Goal: Task Accomplishment & Management: Complete application form

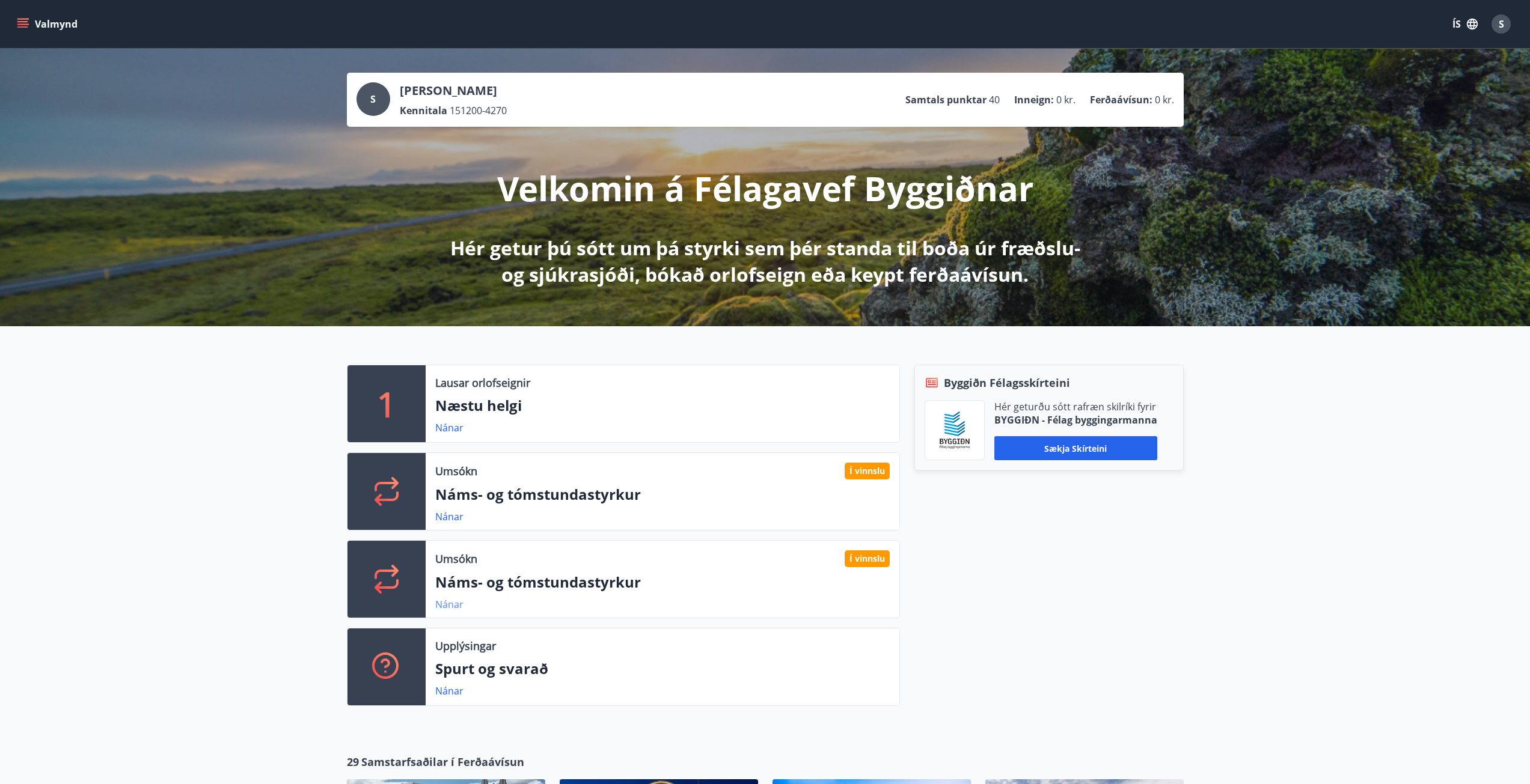
click at [457, 606] on link "Nánar" at bounding box center [449, 604] width 28 height 13
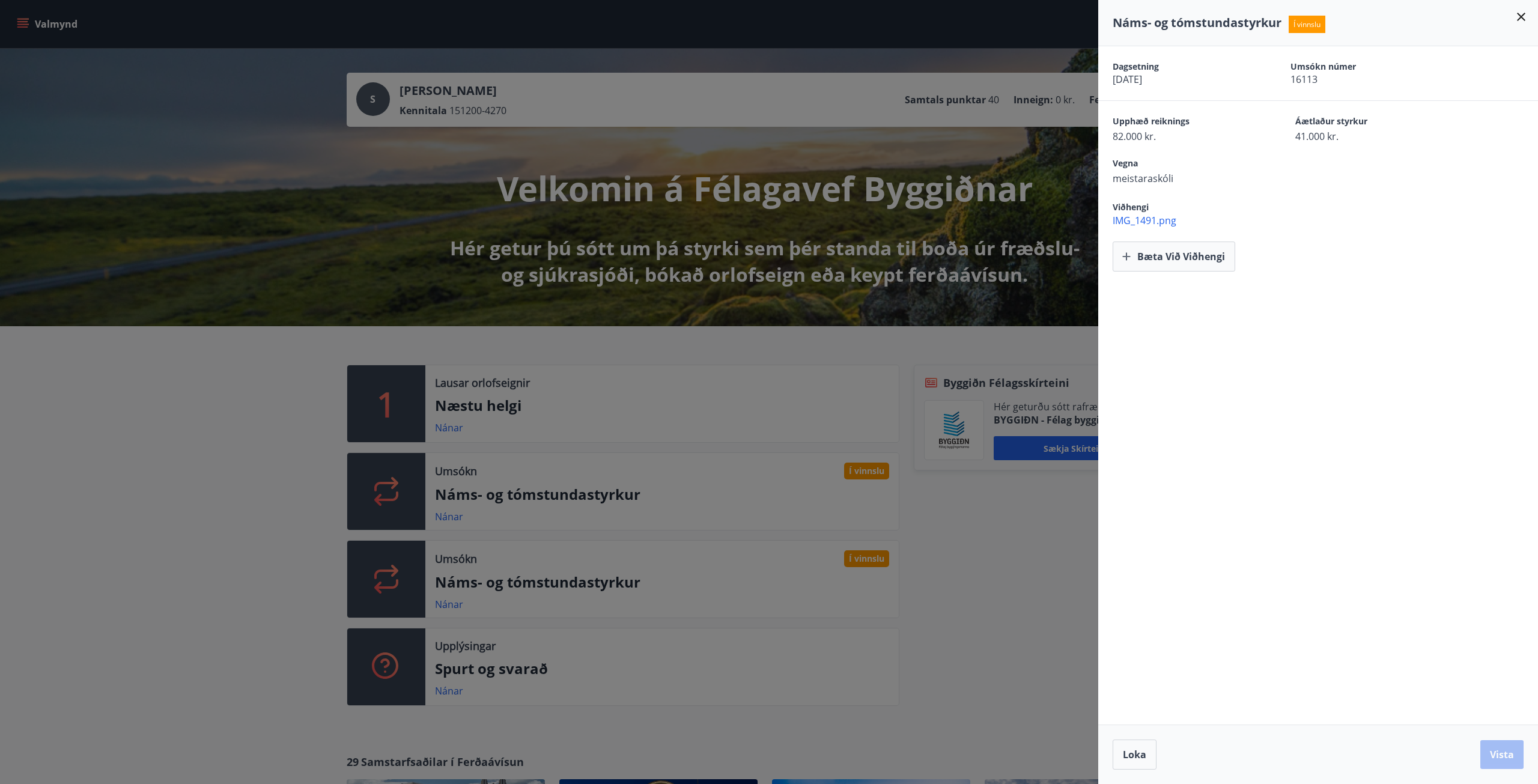
click at [1145, 218] on span "IMG_1491.png" at bounding box center [1325, 220] width 425 height 13
click at [504, 490] on div at bounding box center [769, 392] width 1538 height 784
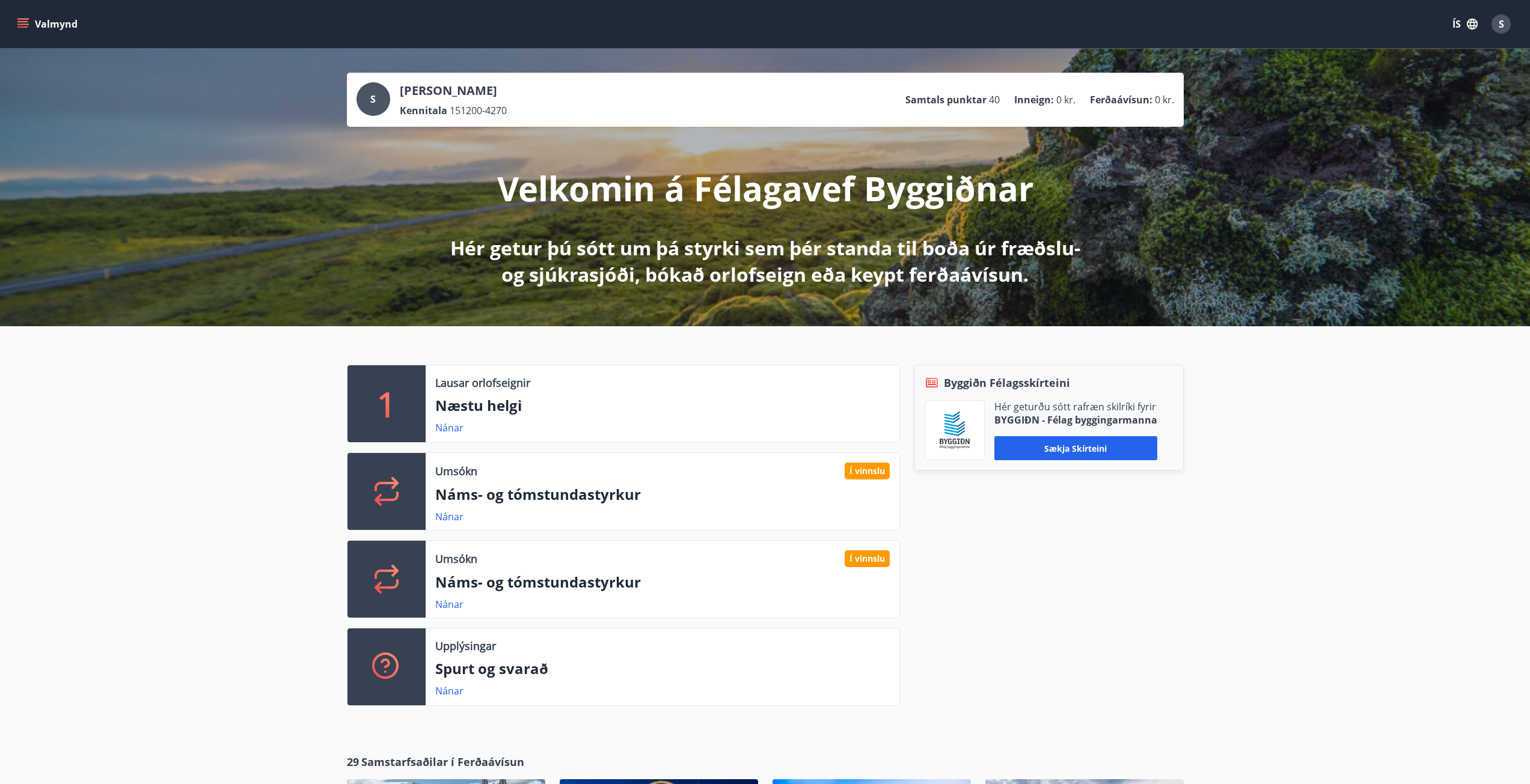
click at [504, 494] on p "Náms- og tómstundastyrkur" at bounding box center [663, 494] width 455 height 20
click at [457, 517] on link "Nánar" at bounding box center [449, 516] width 28 height 13
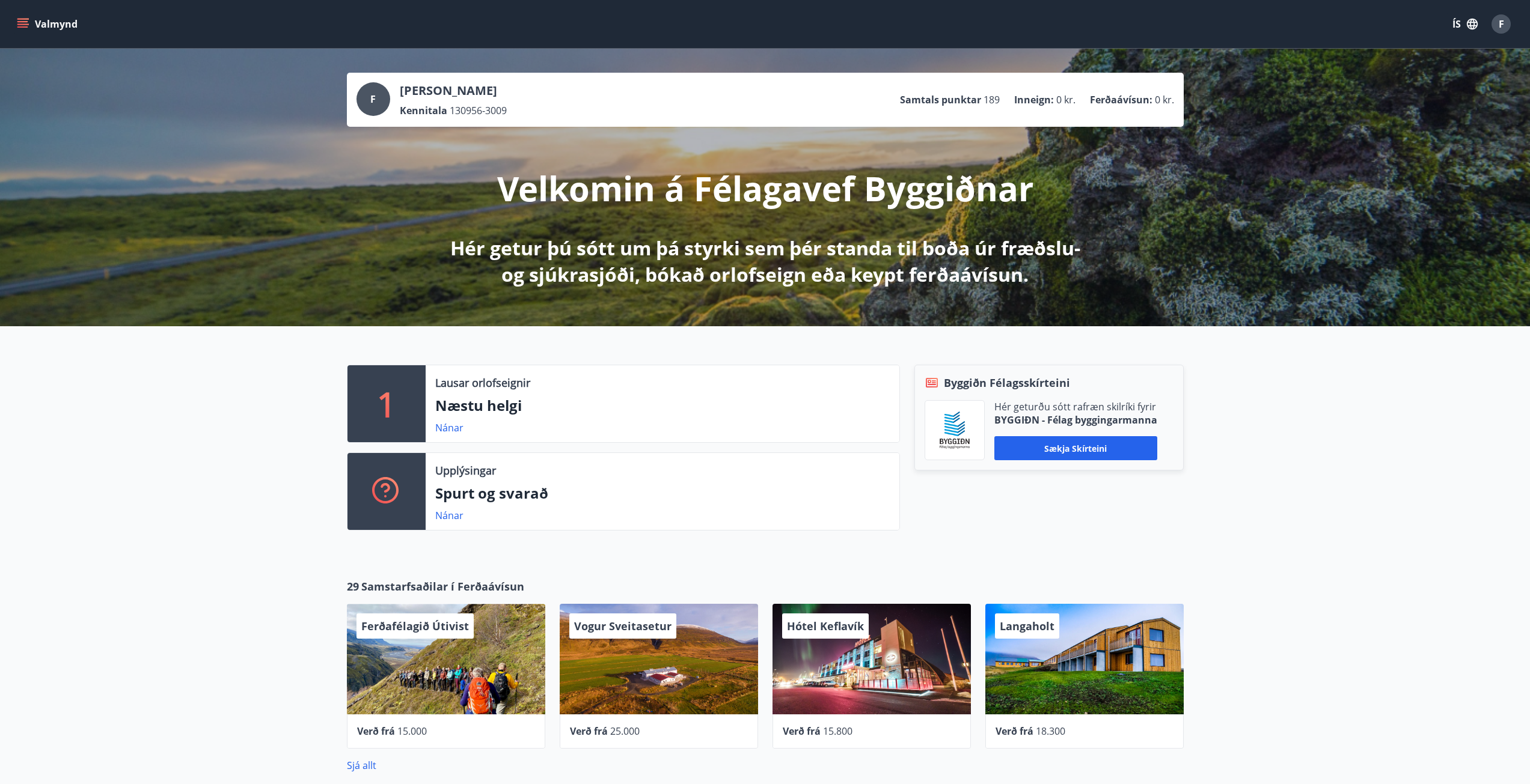
click at [15, 22] on button "Valmynd" at bounding box center [48, 24] width 68 height 22
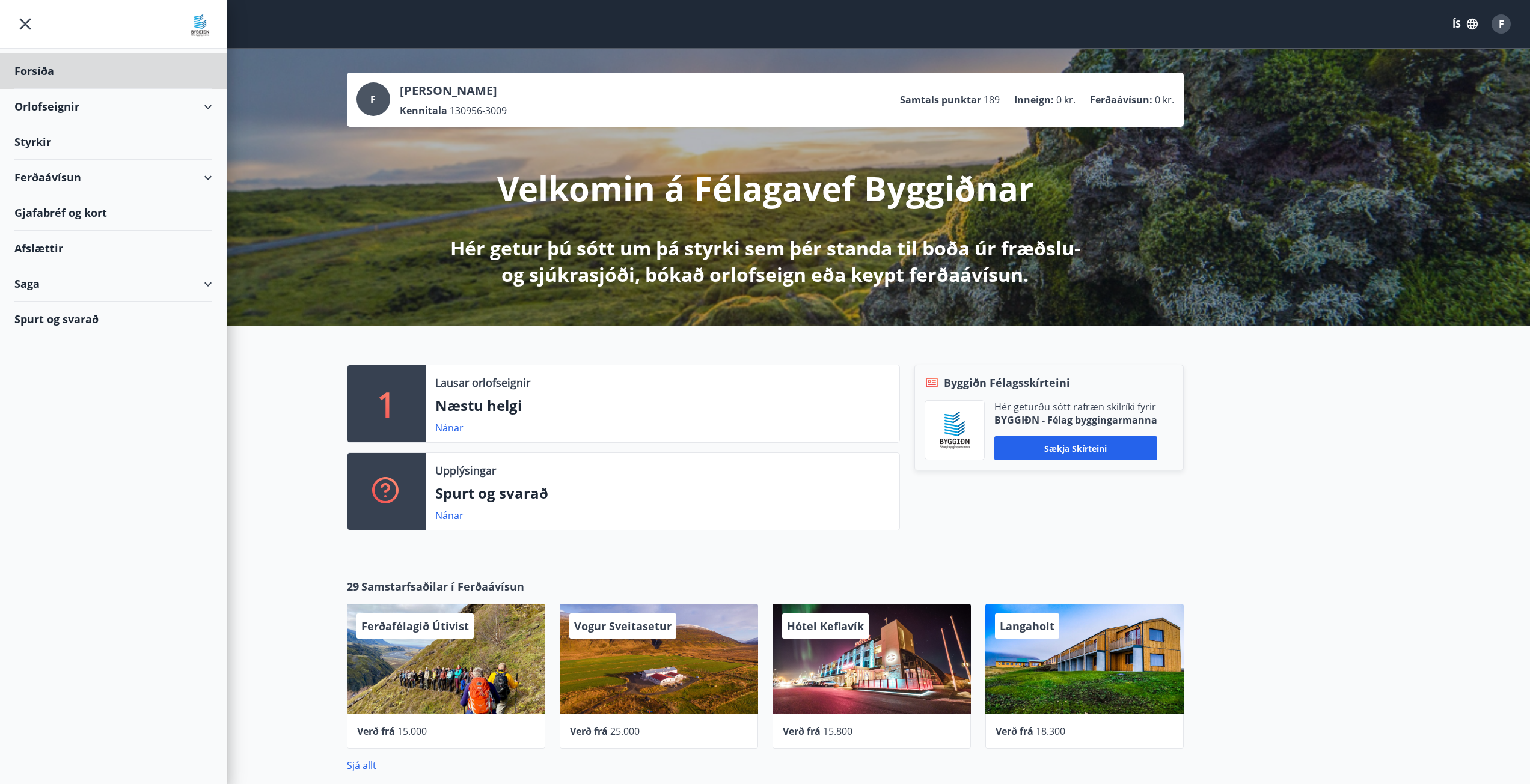
click at [44, 144] on div "Styrkir" at bounding box center [113, 142] width 198 height 36
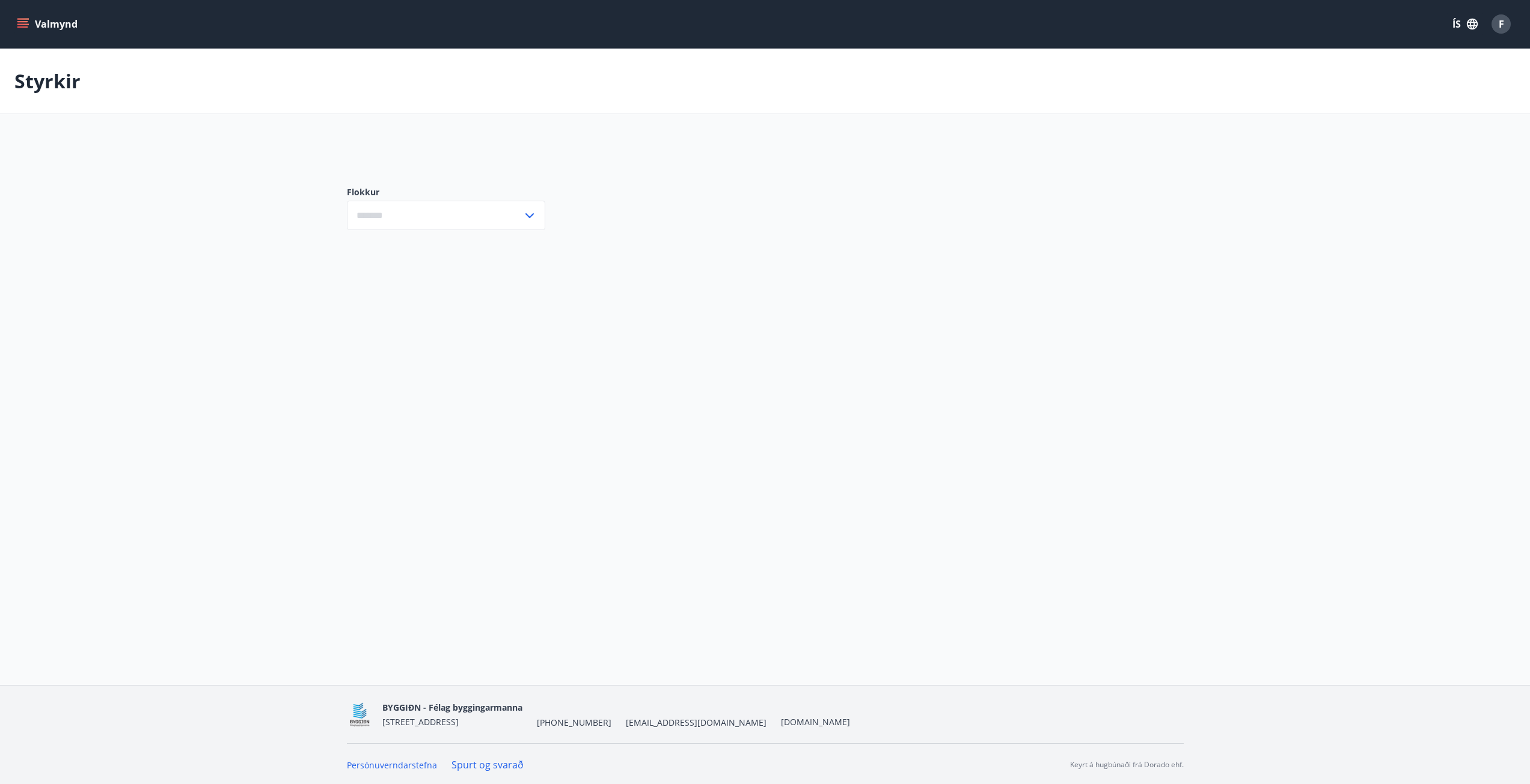
type input "***"
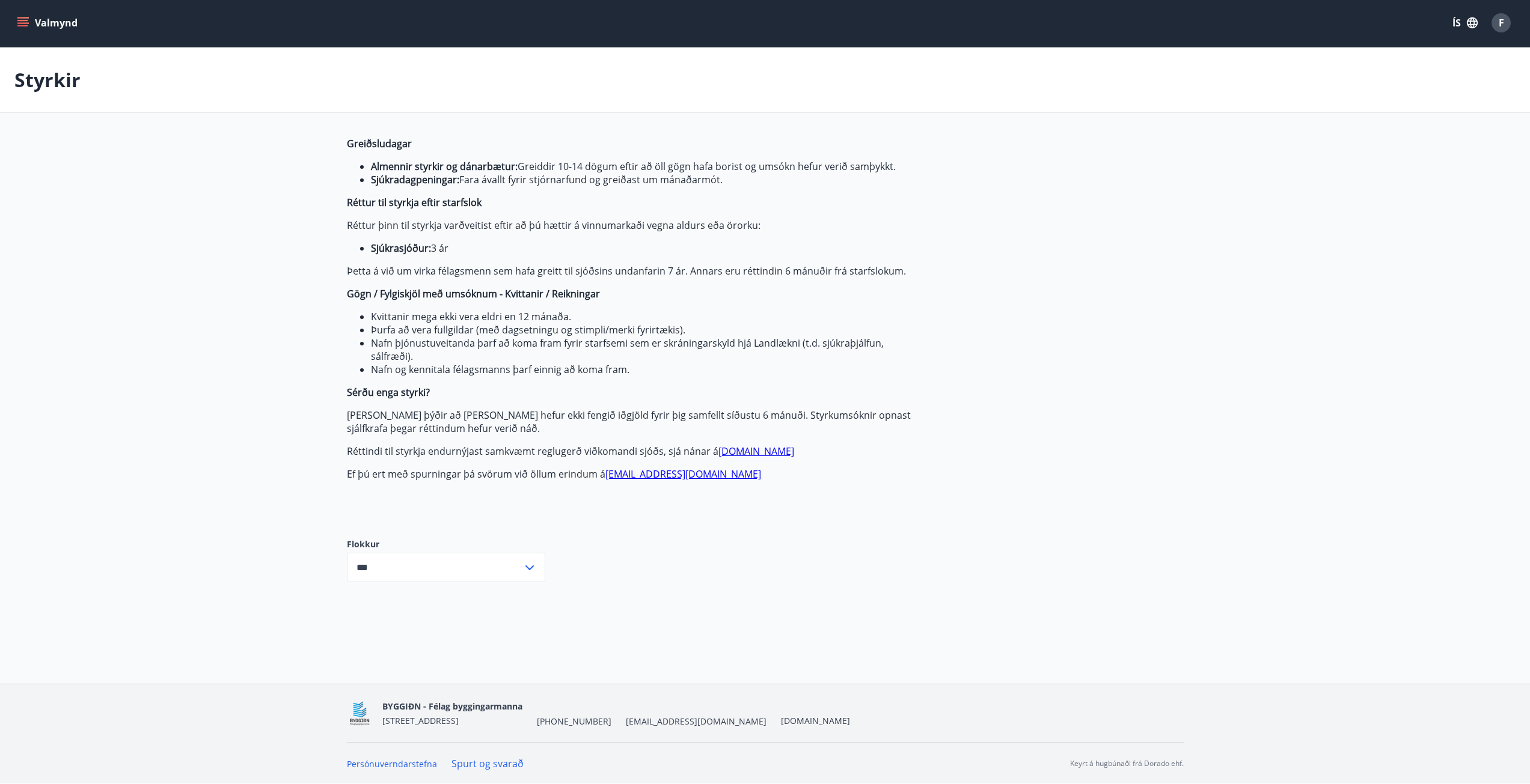
scroll to position [2, 0]
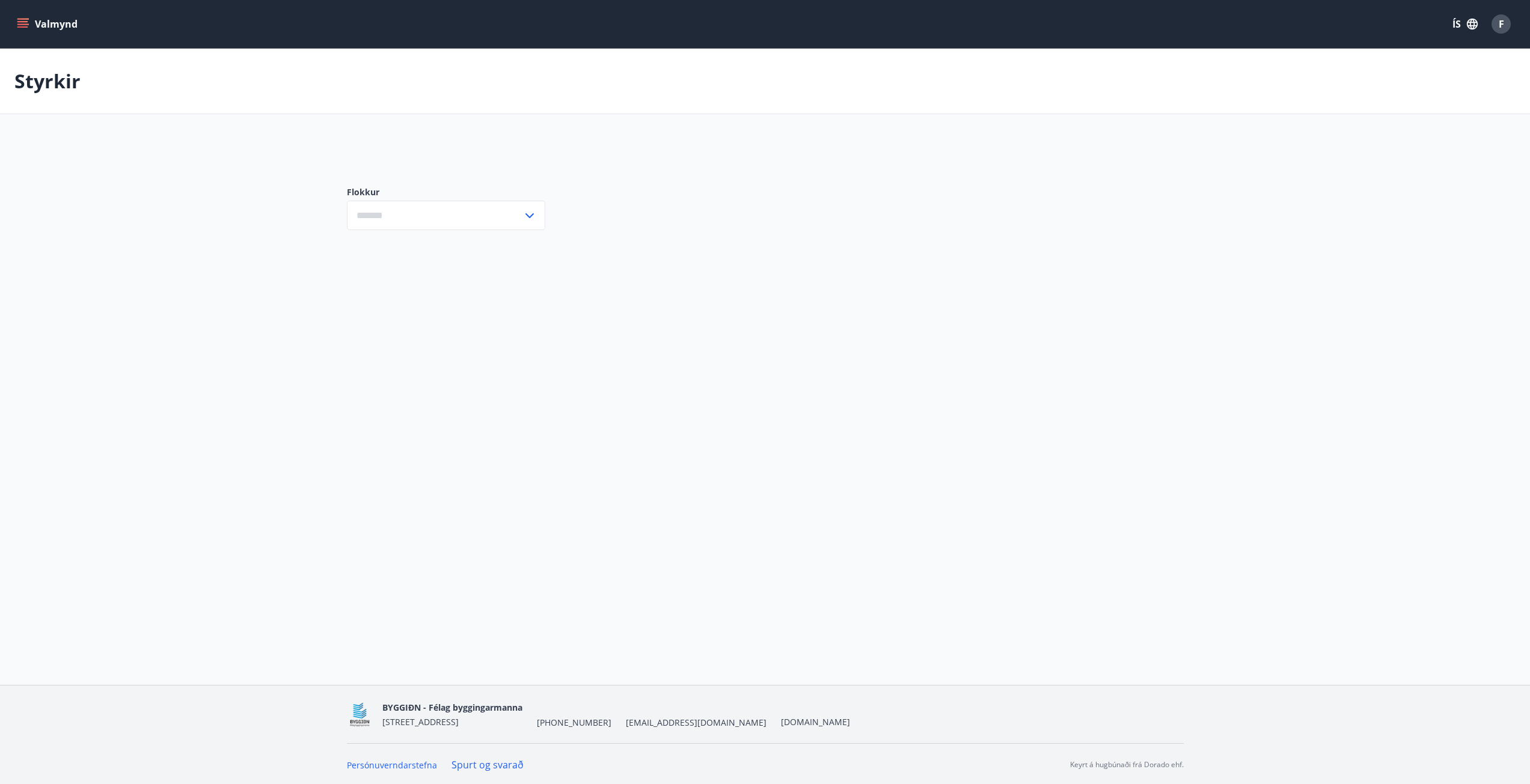
type input "***"
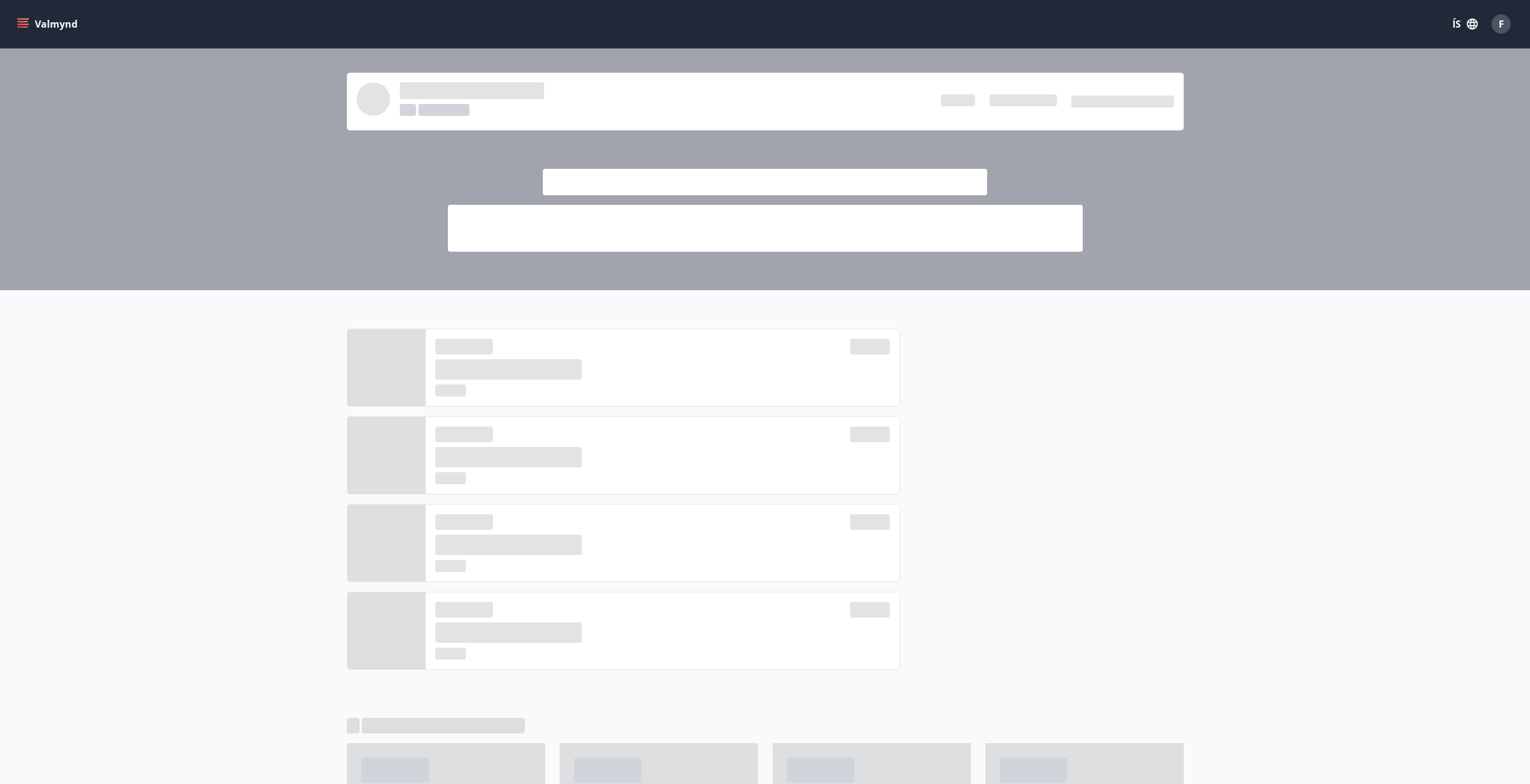
click at [19, 22] on icon "menu" at bounding box center [22, 22] width 10 height 1
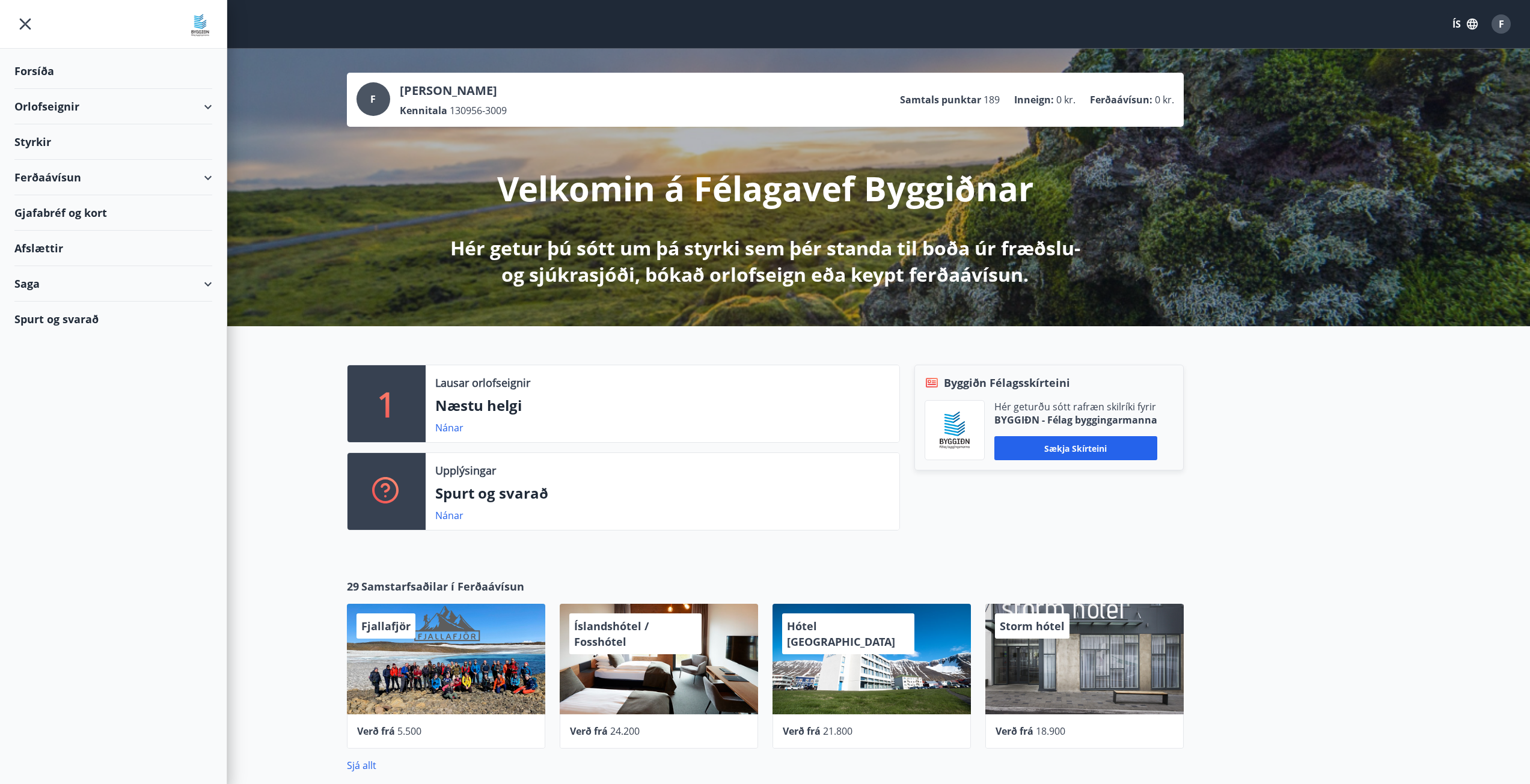
click at [41, 143] on div "Styrkir" at bounding box center [113, 142] width 198 height 36
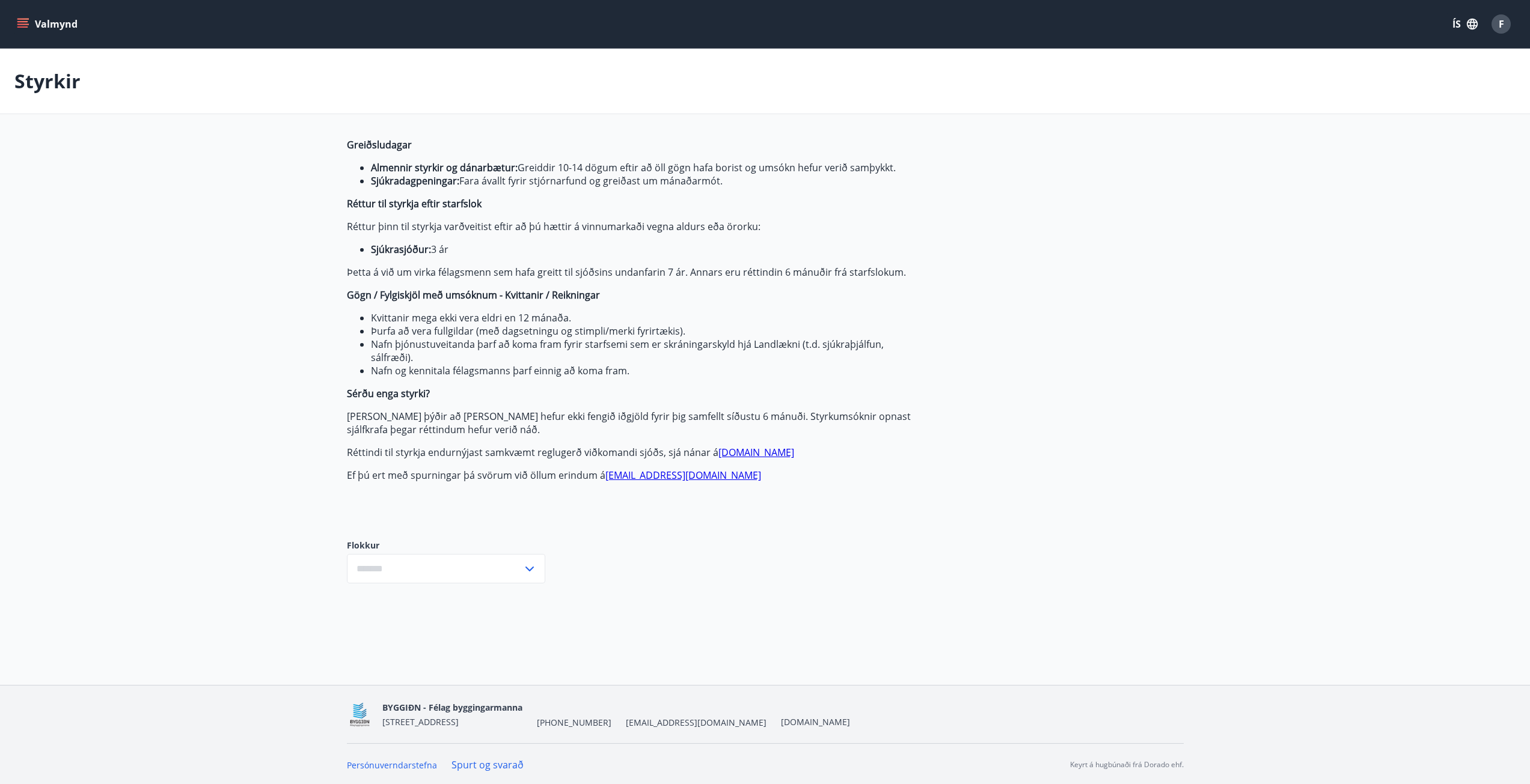
type input "***"
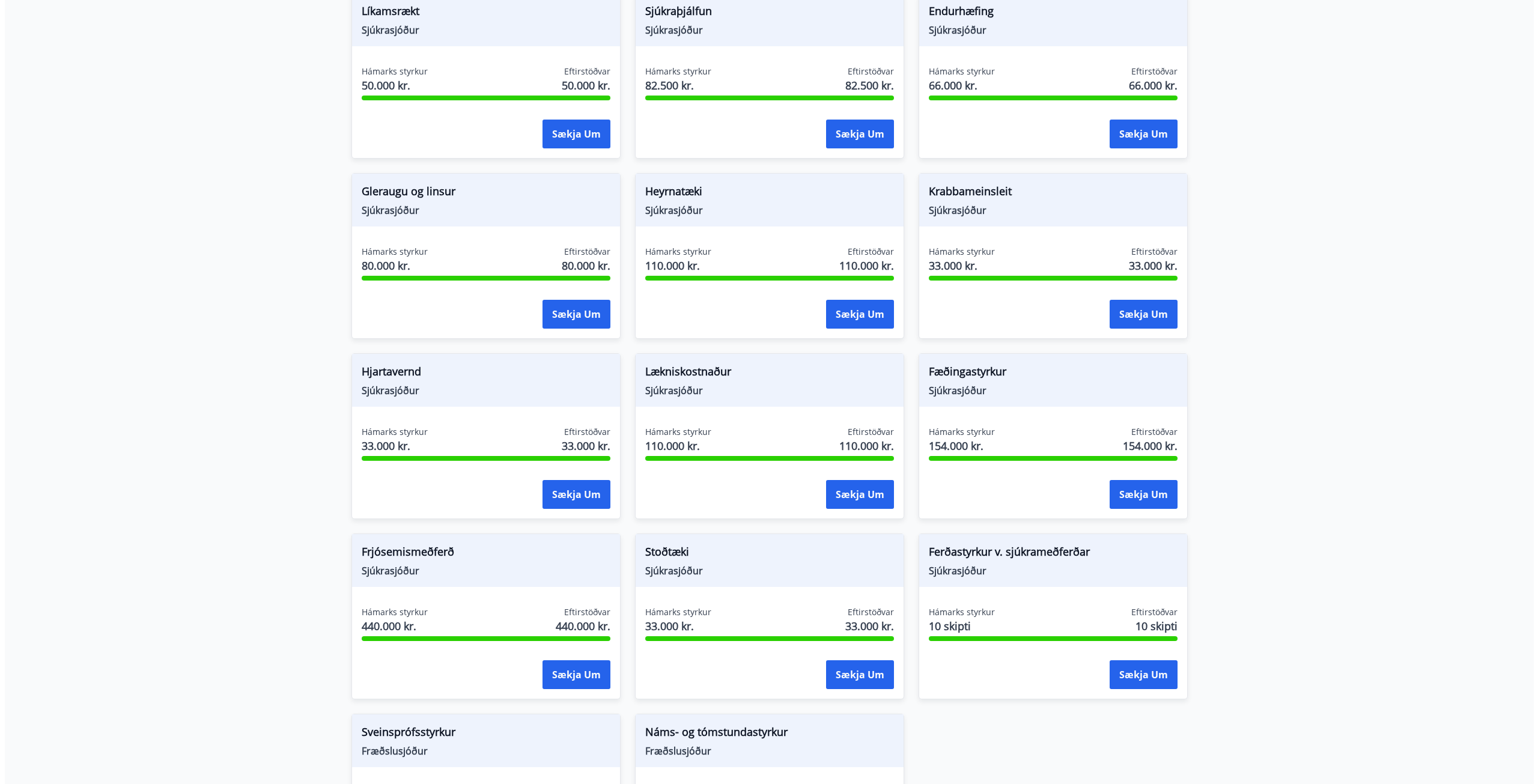
scroll to position [580, 0]
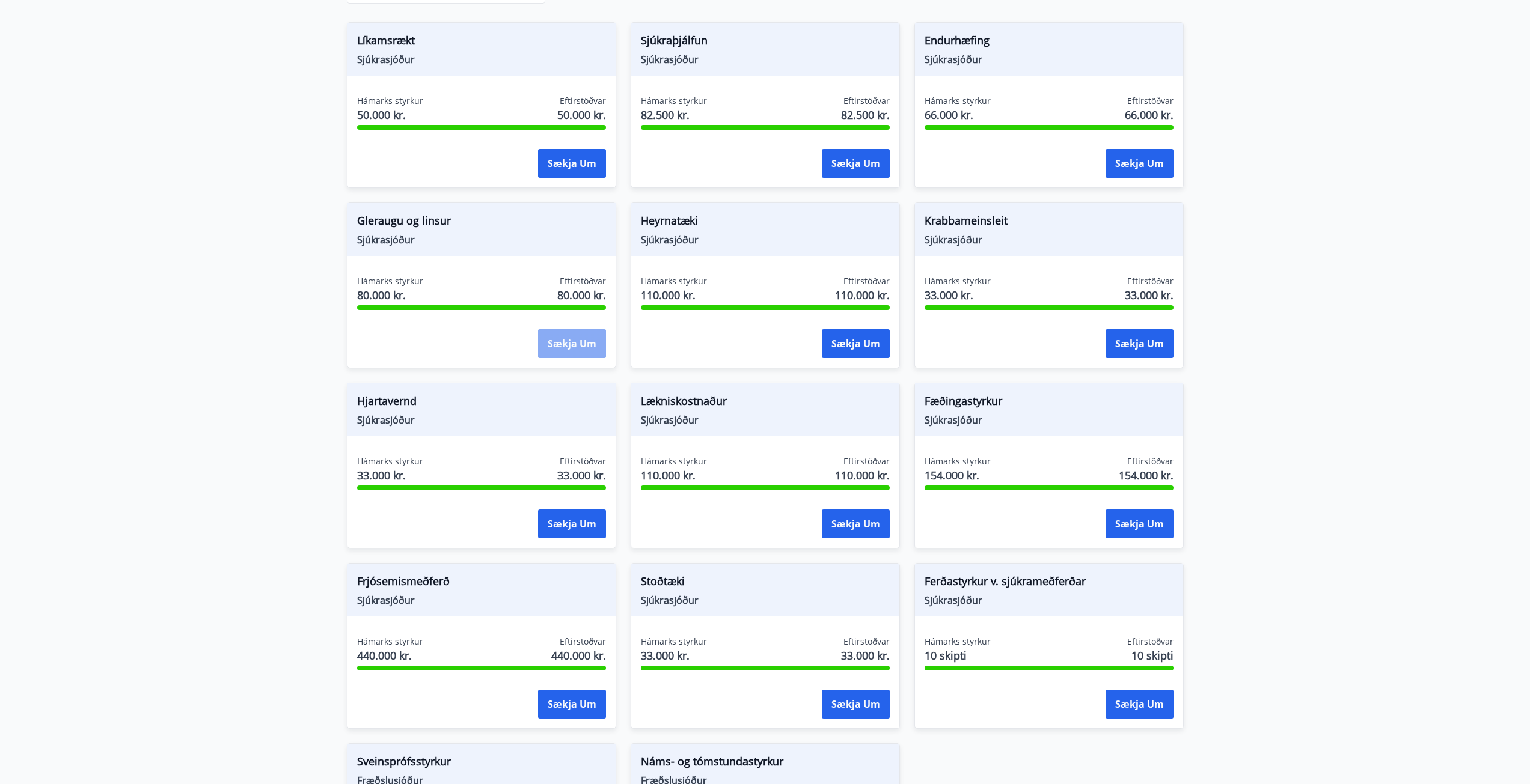
click at [572, 341] on button "Sækja um" at bounding box center [572, 343] width 68 height 29
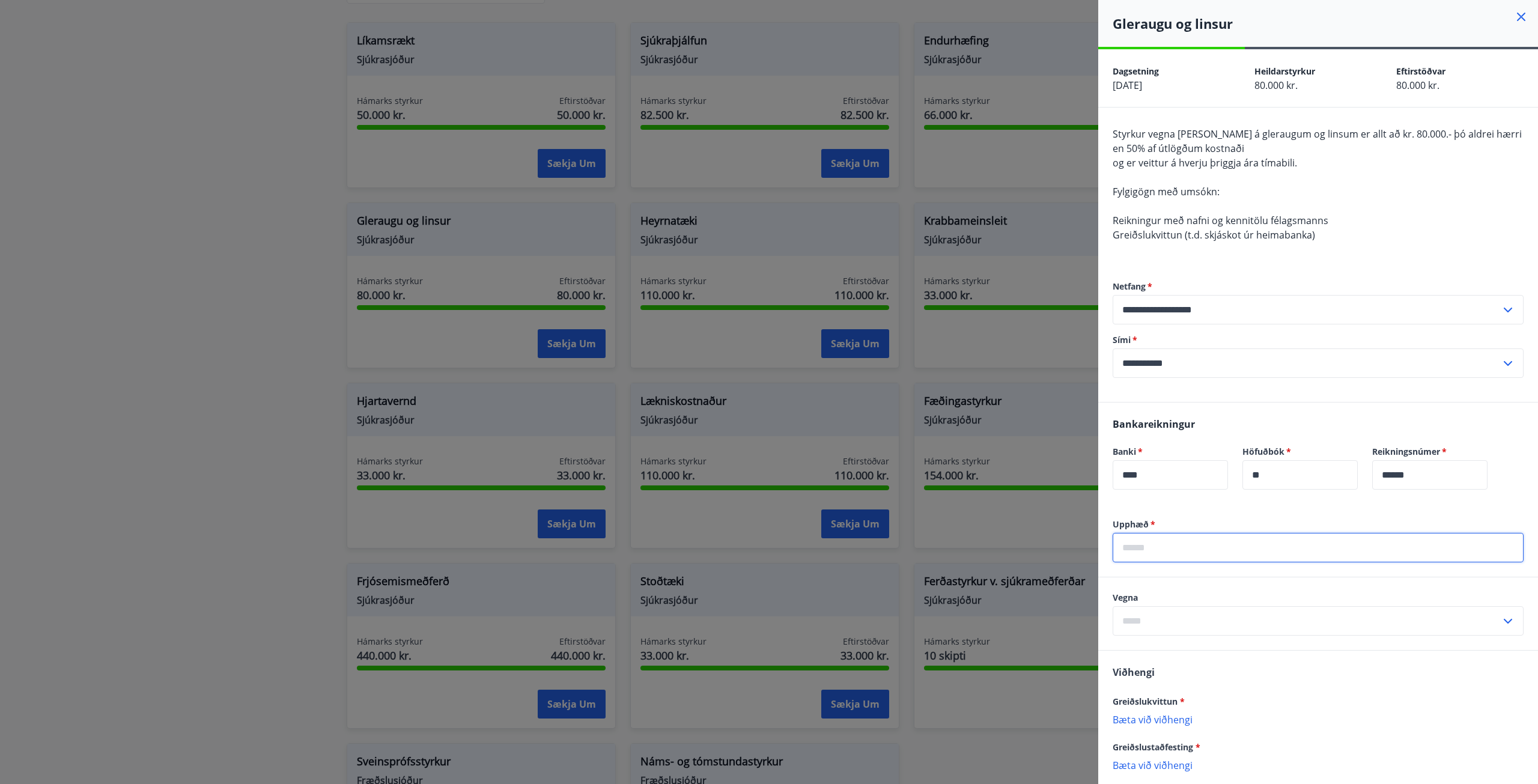
click at [1193, 547] on input "text" at bounding box center [1318, 548] width 411 height 29
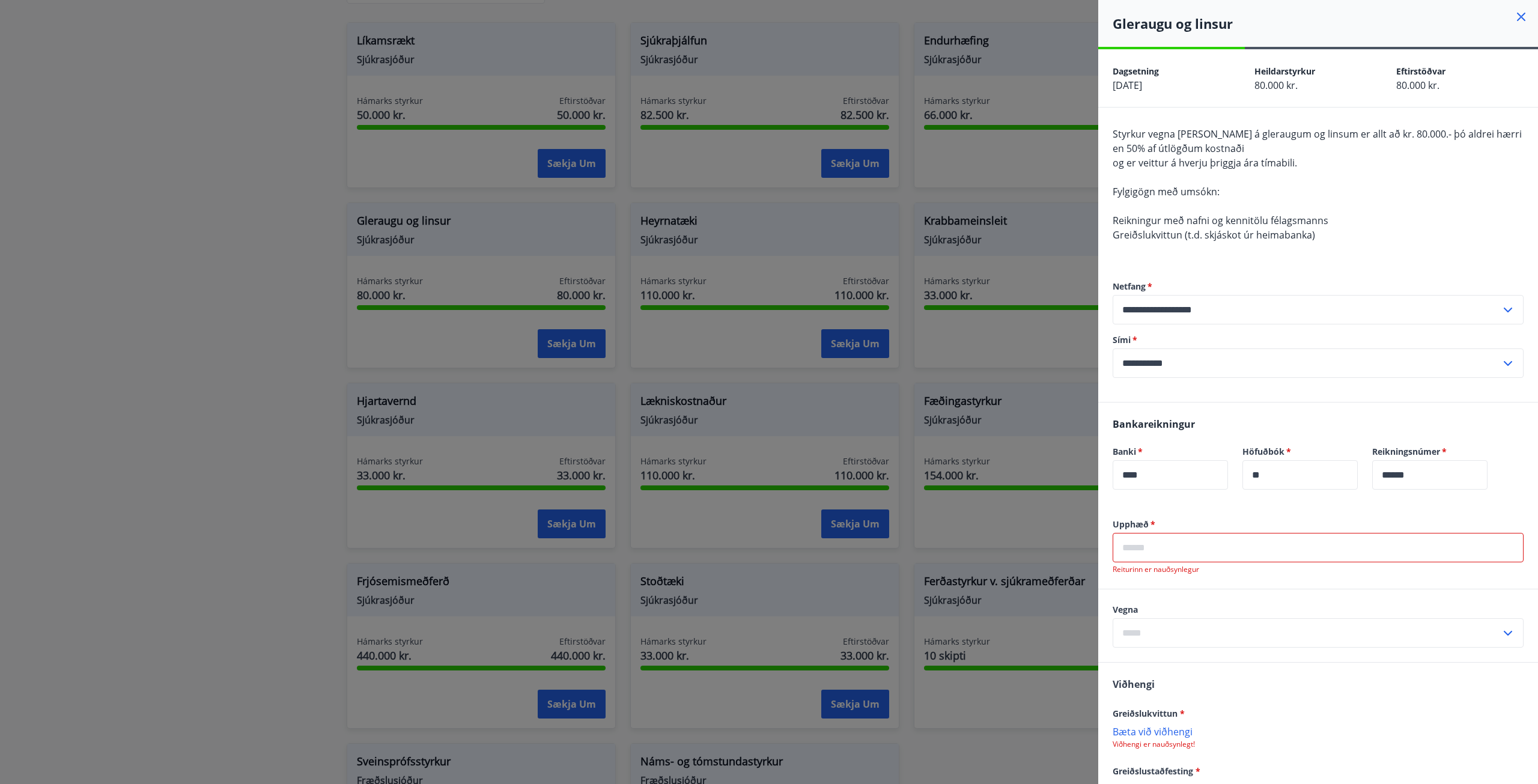
click at [1206, 553] on input "text" at bounding box center [1318, 548] width 411 height 29
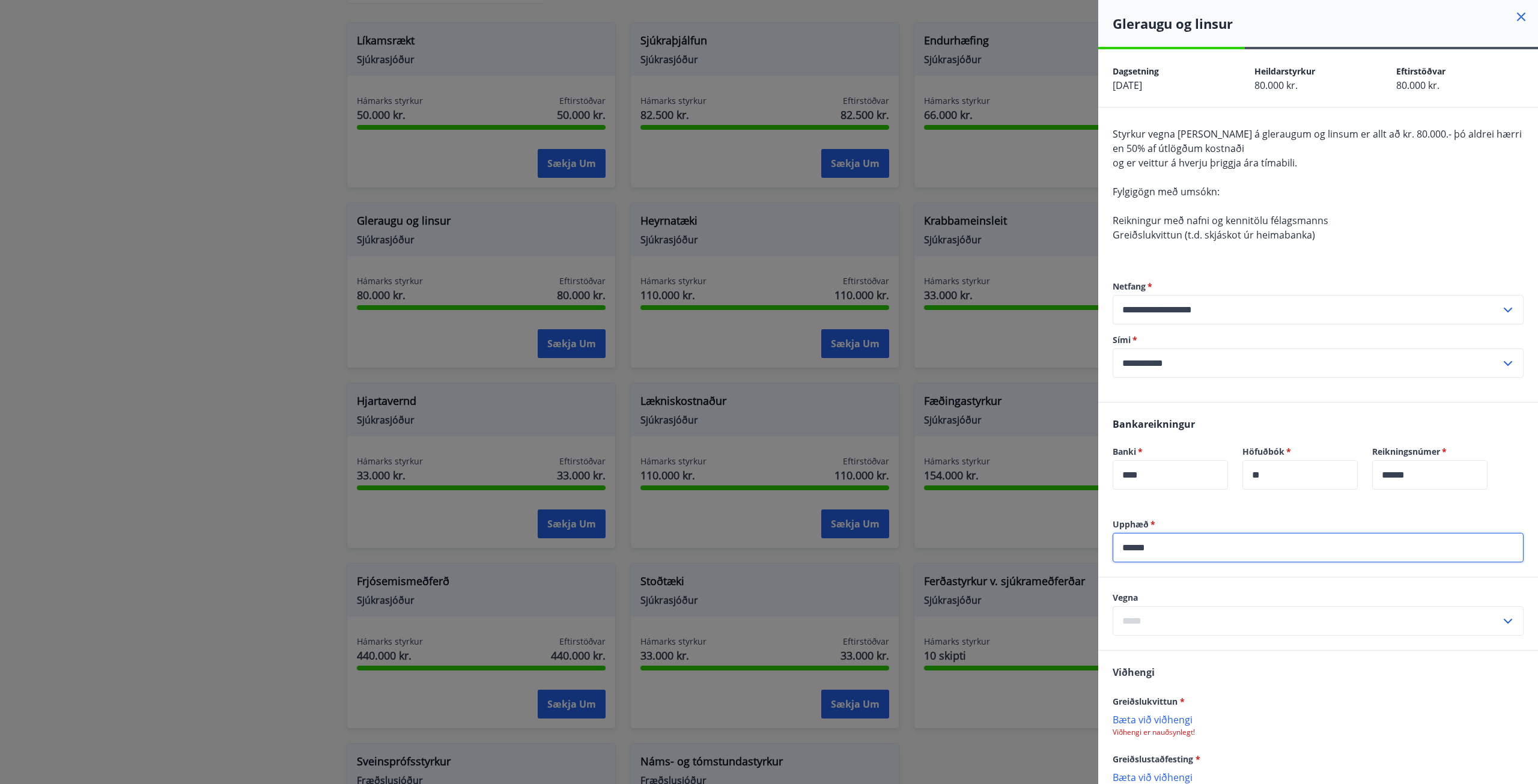
type input "******"
click at [1201, 621] on input "text" at bounding box center [1306, 621] width 388 height 29
click at [1146, 650] on li "Gleraugu" at bounding box center [1318, 646] width 410 height 22
type input "********"
click at [1154, 719] on p "Bæta við viðhengi" at bounding box center [1318, 719] width 411 height 12
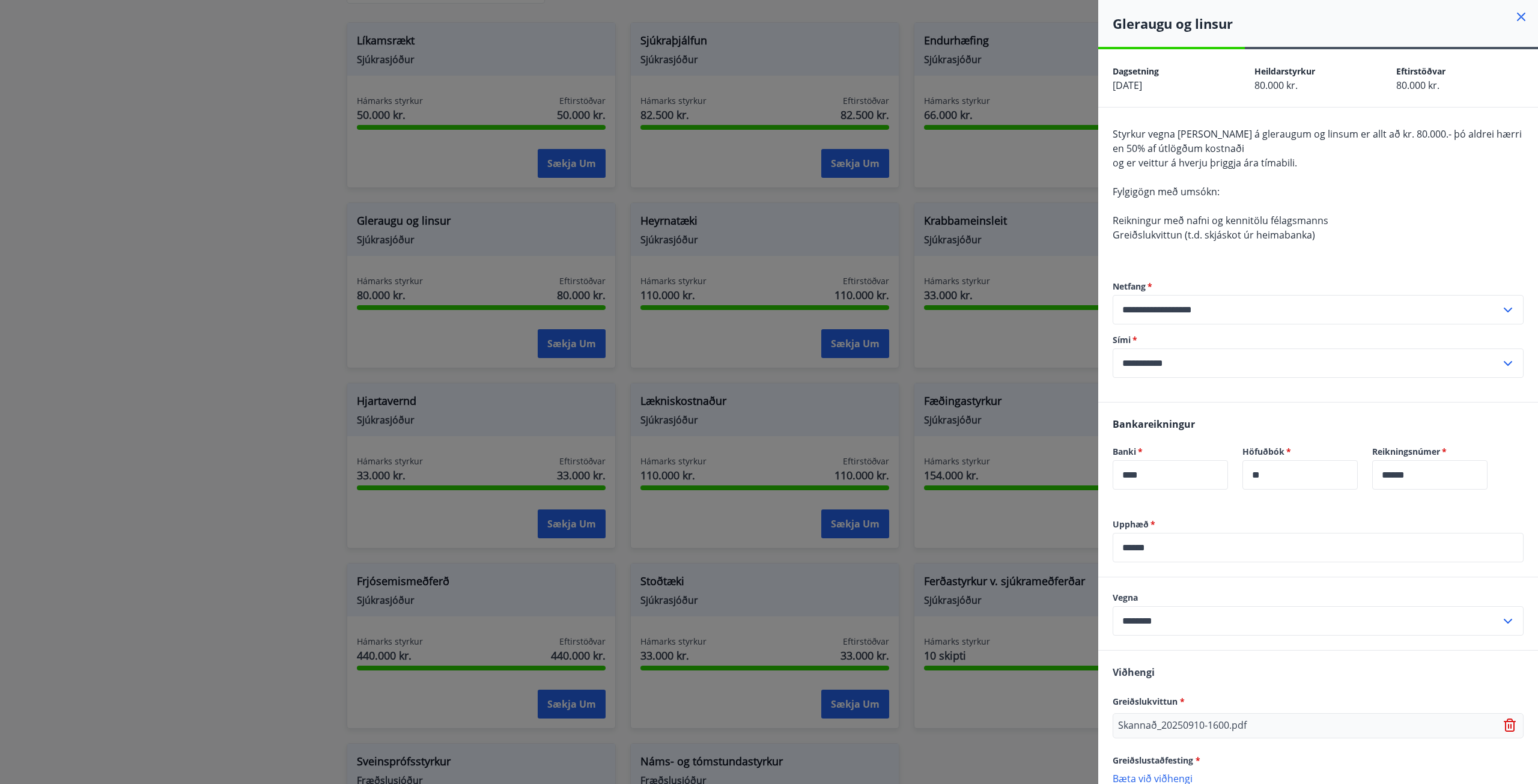
scroll to position [132, 0]
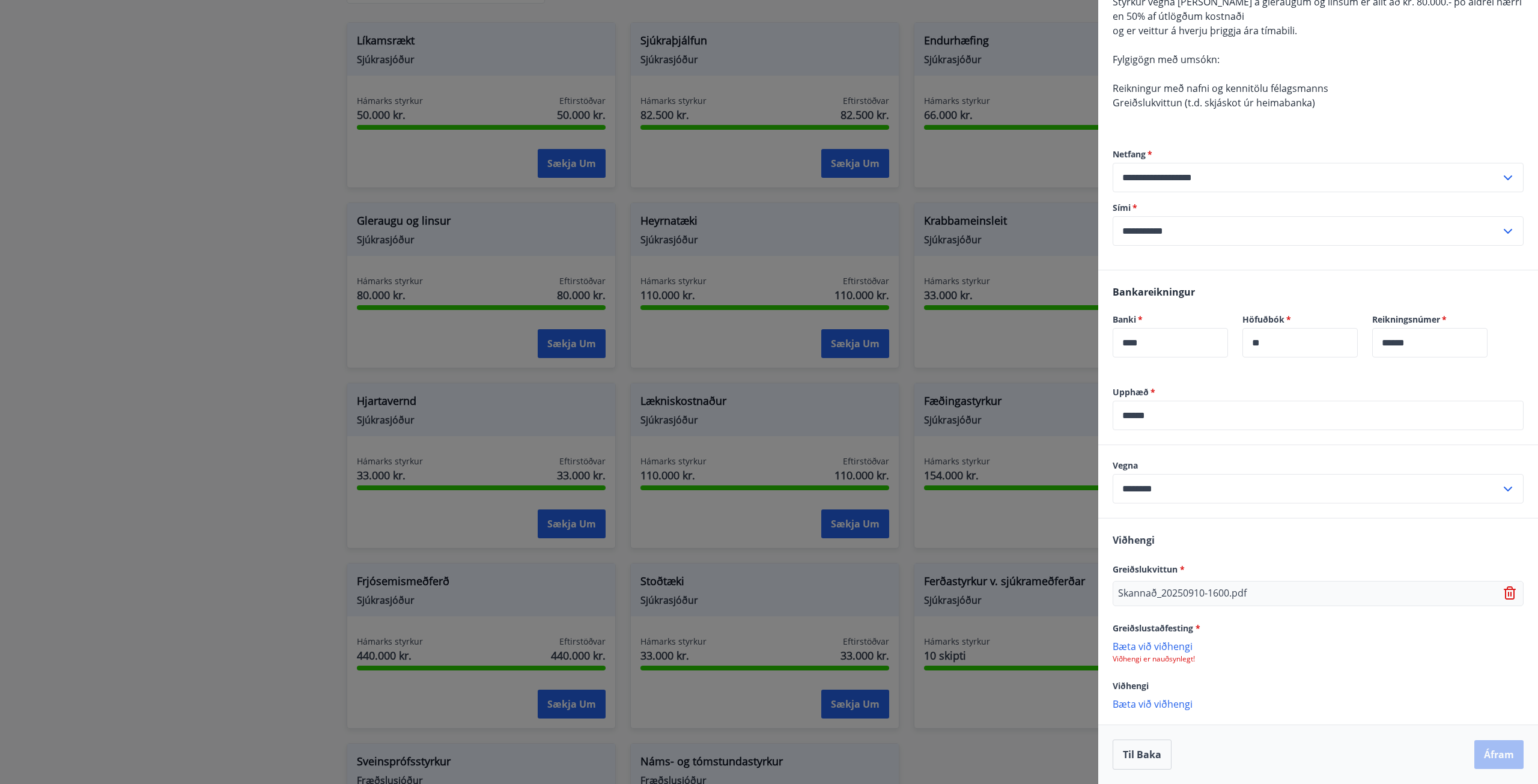
click at [1153, 646] on p "Bæta við viðhengi" at bounding box center [1318, 646] width 411 height 12
click at [1498, 756] on button "Áfram" at bounding box center [1499, 755] width 49 height 29
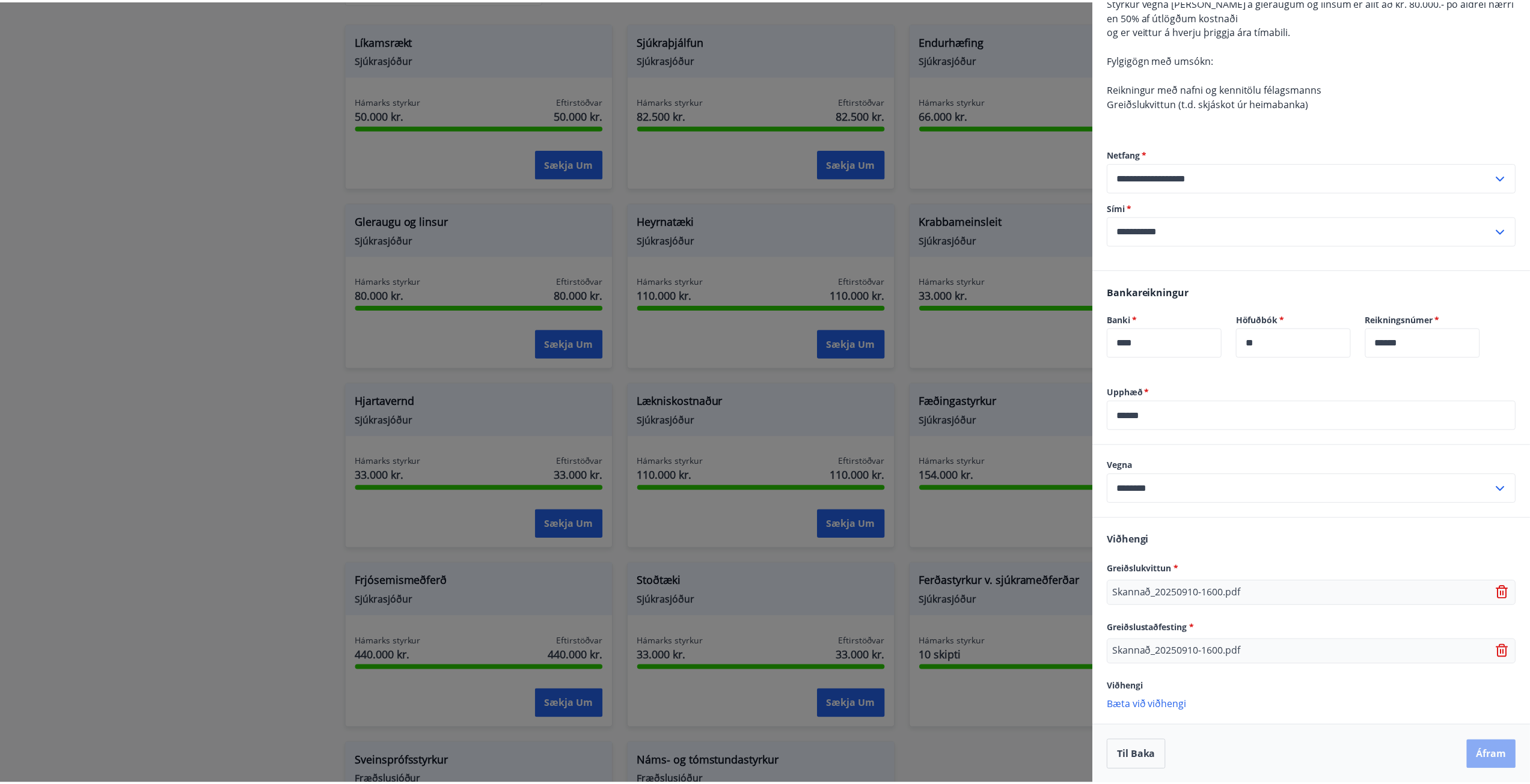
scroll to position [0, 0]
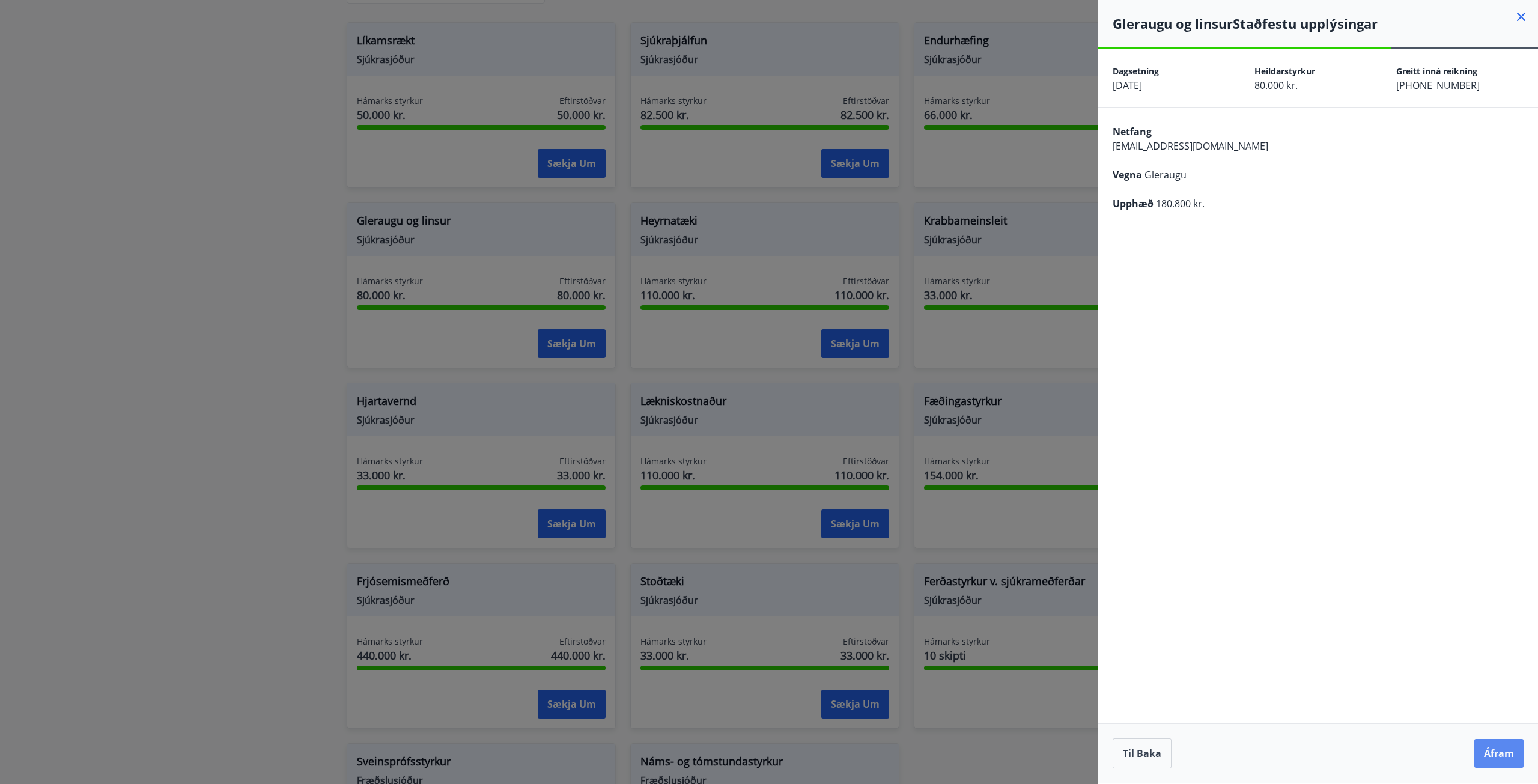
click at [1493, 754] on button "Áfram" at bounding box center [1499, 753] width 49 height 29
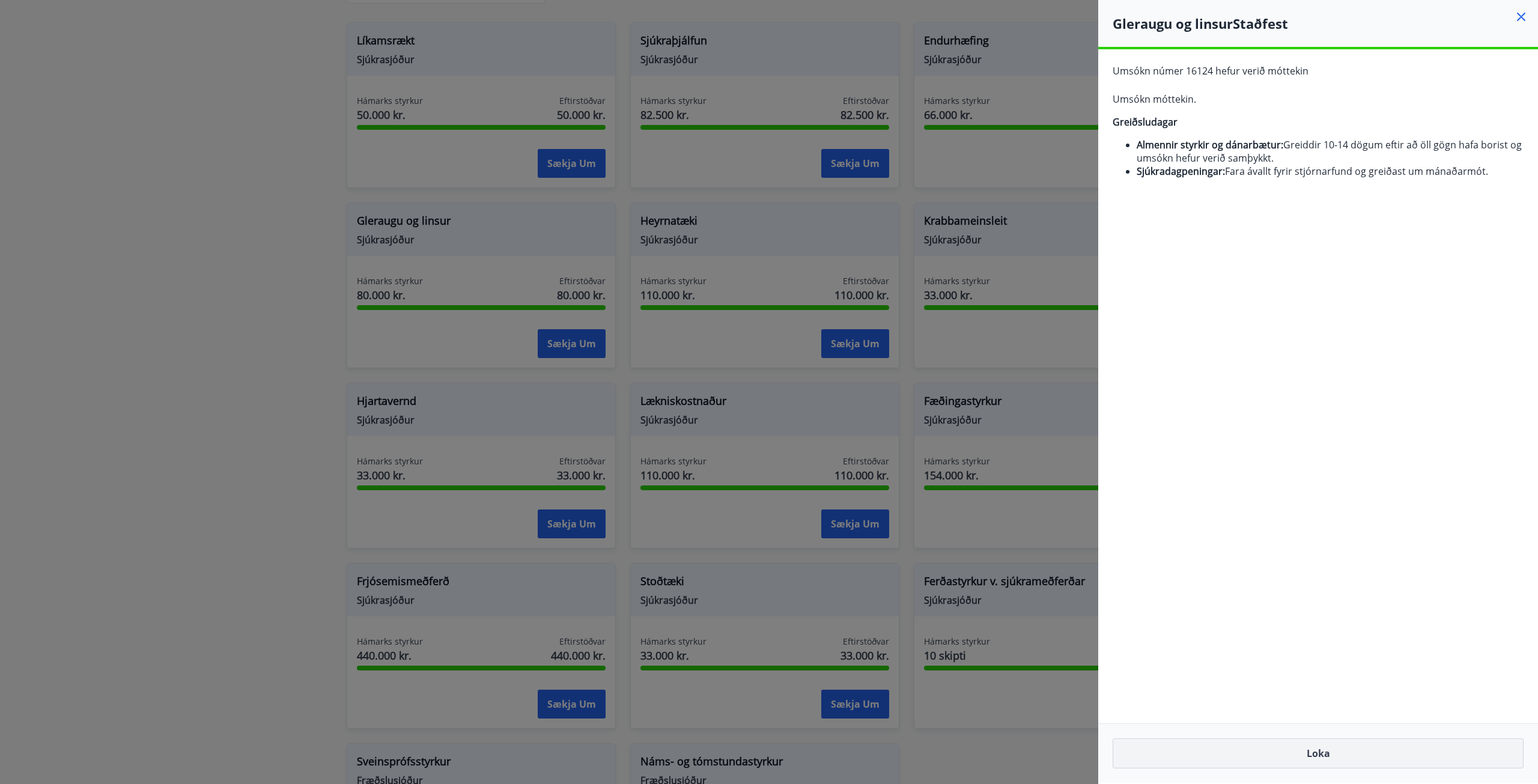
click at [1358, 753] on button "Loka" at bounding box center [1318, 753] width 411 height 30
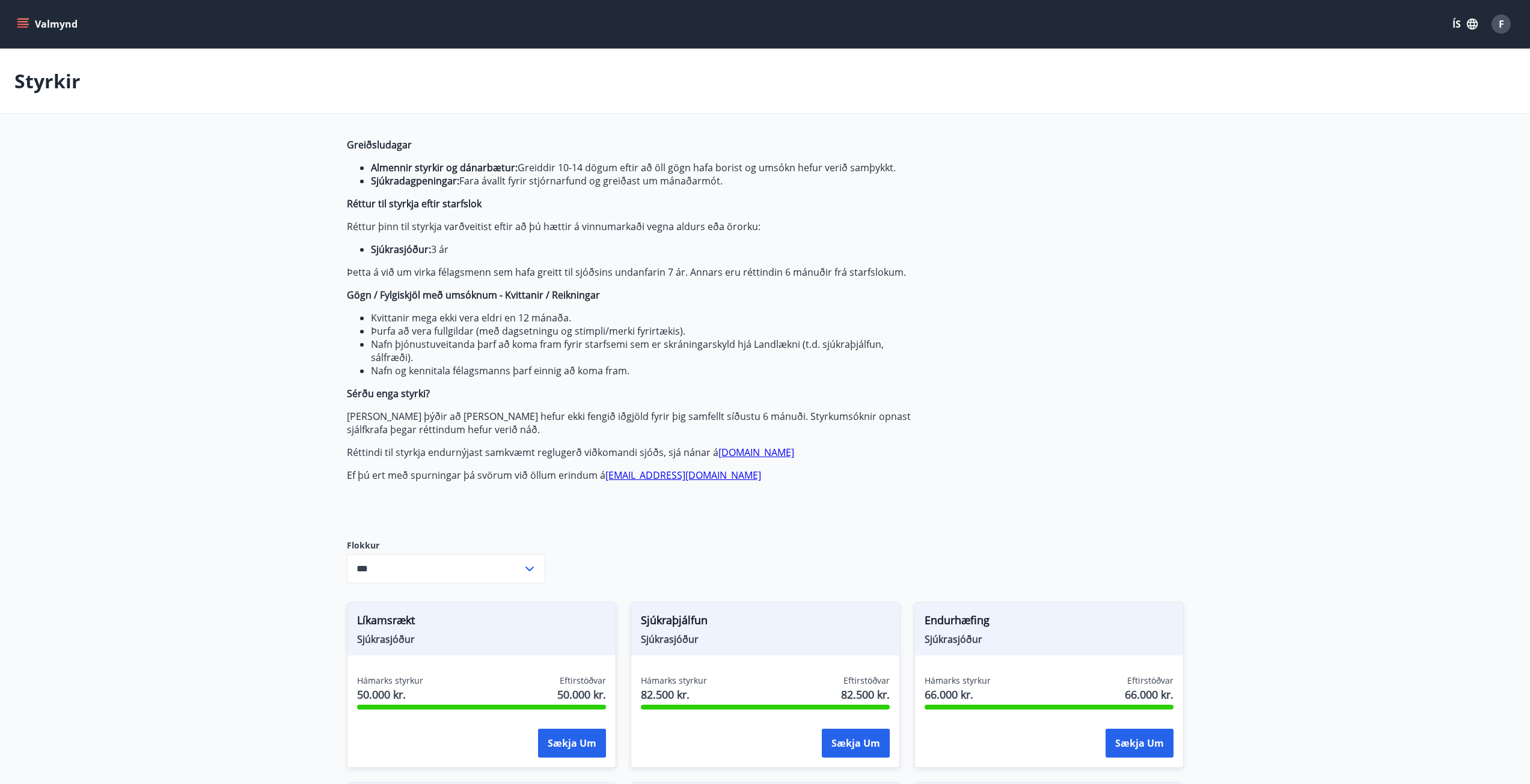
click at [20, 23] on icon "menu" at bounding box center [22, 24] width 12 height 12
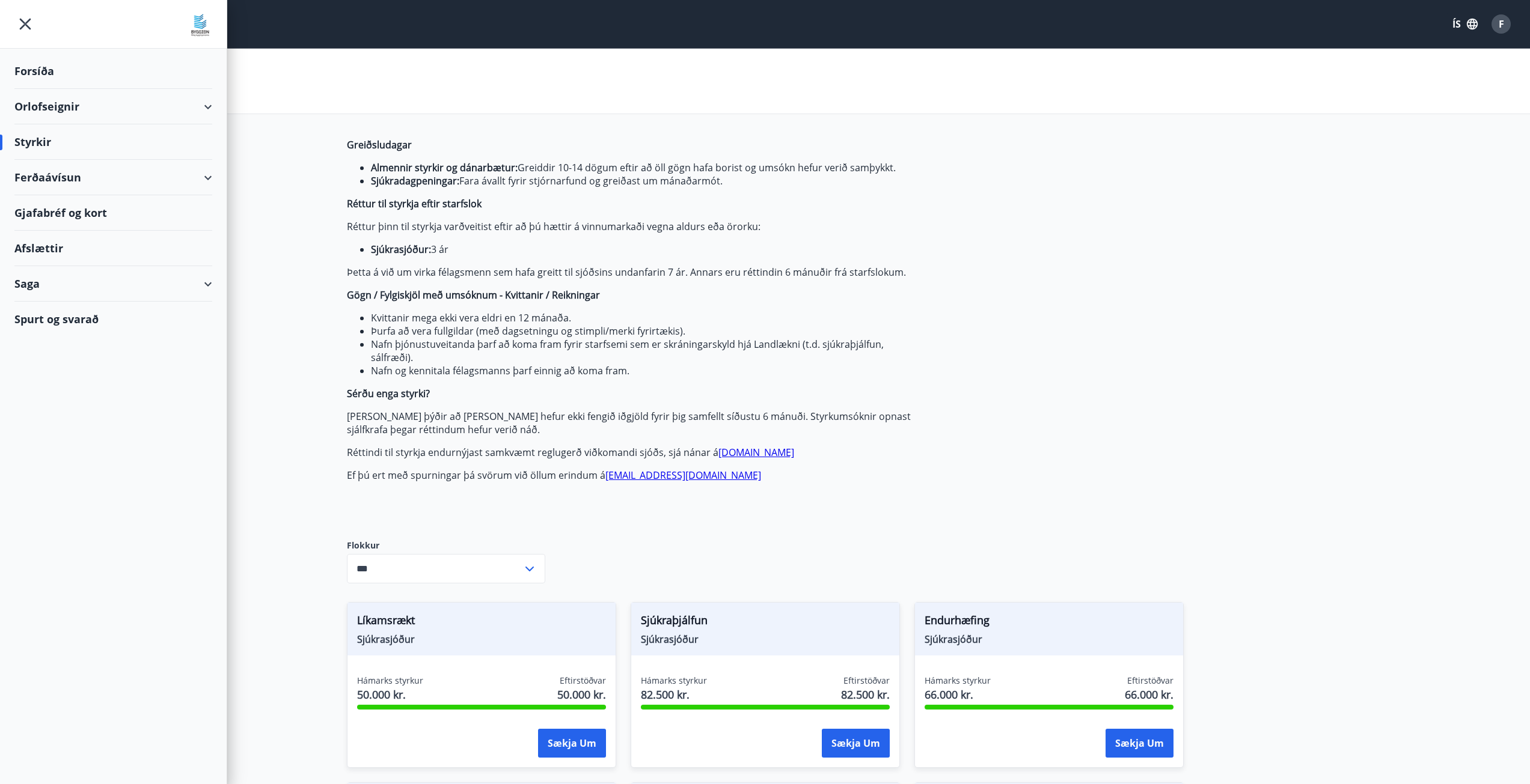
click at [42, 62] on div "Forsíða" at bounding box center [113, 71] width 198 height 36
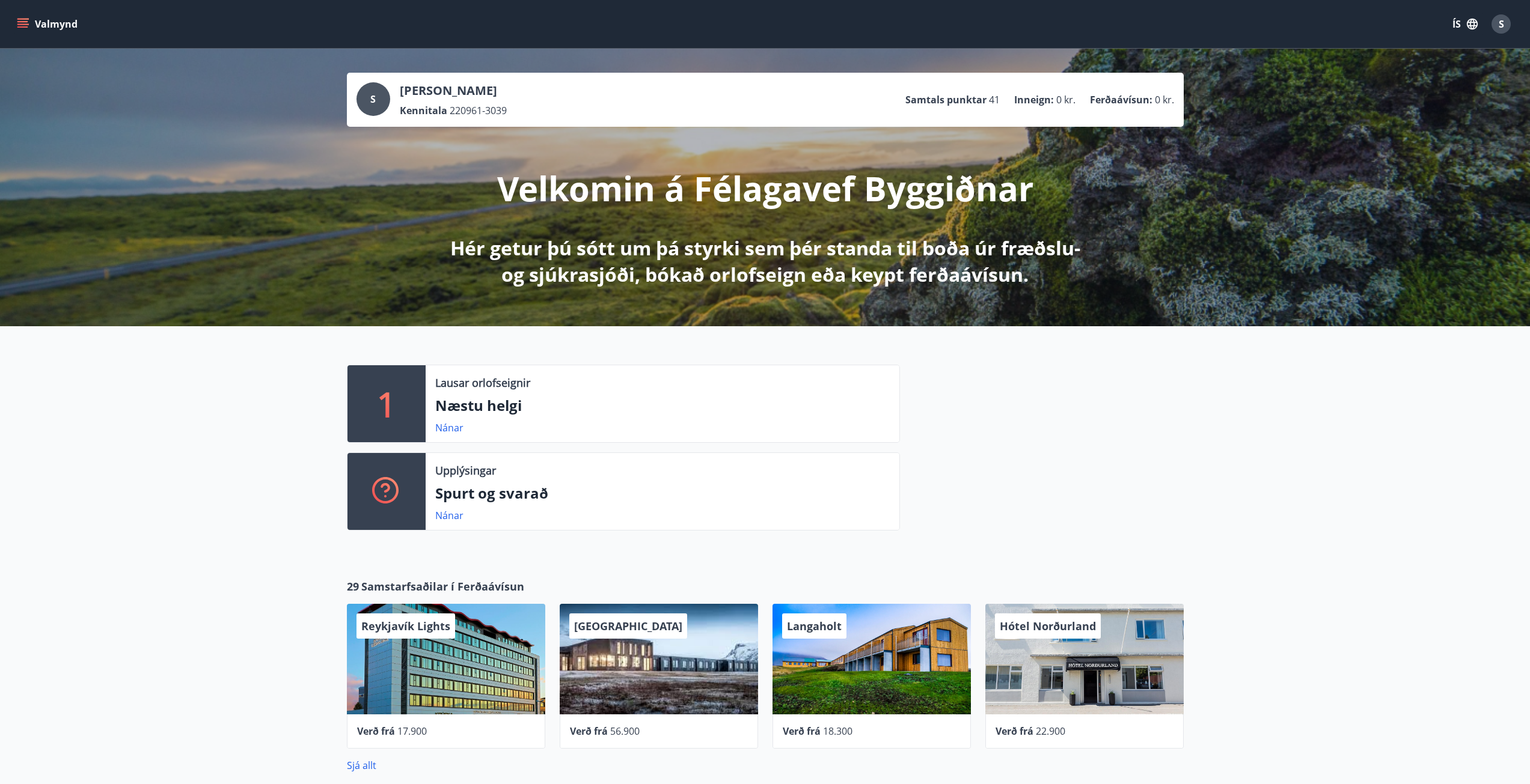
click at [13, 23] on div "Valmynd ÍS S" at bounding box center [765, 24] width 1530 height 48
click at [18, 20] on icon "menu" at bounding box center [22, 24] width 12 height 12
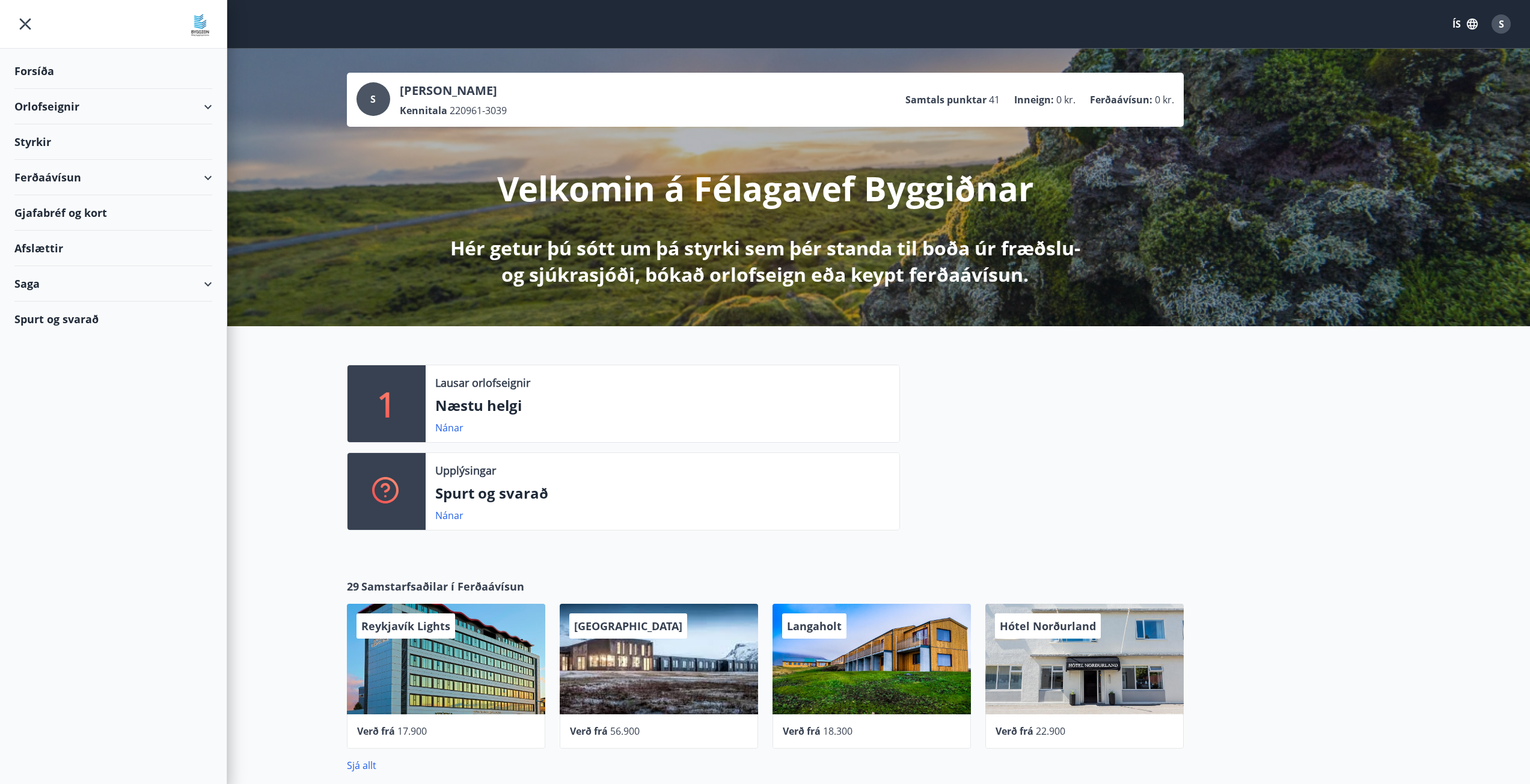
click at [43, 140] on div "Styrkir" at bounding box center [113, 142] width 198 height 36
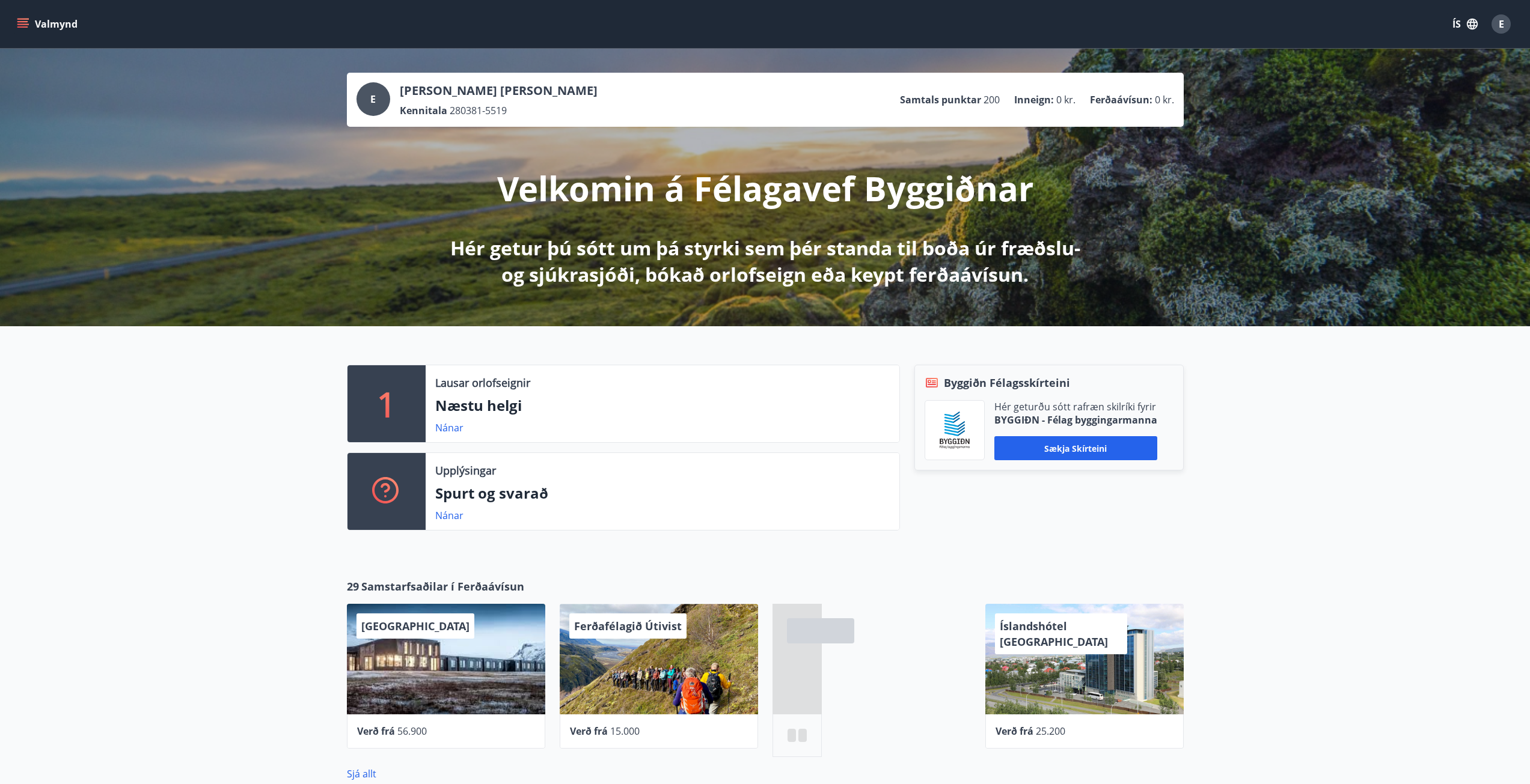
click at [29, 24] on button "Valmynd" at bounding box center [48, 24] width 68 height 22
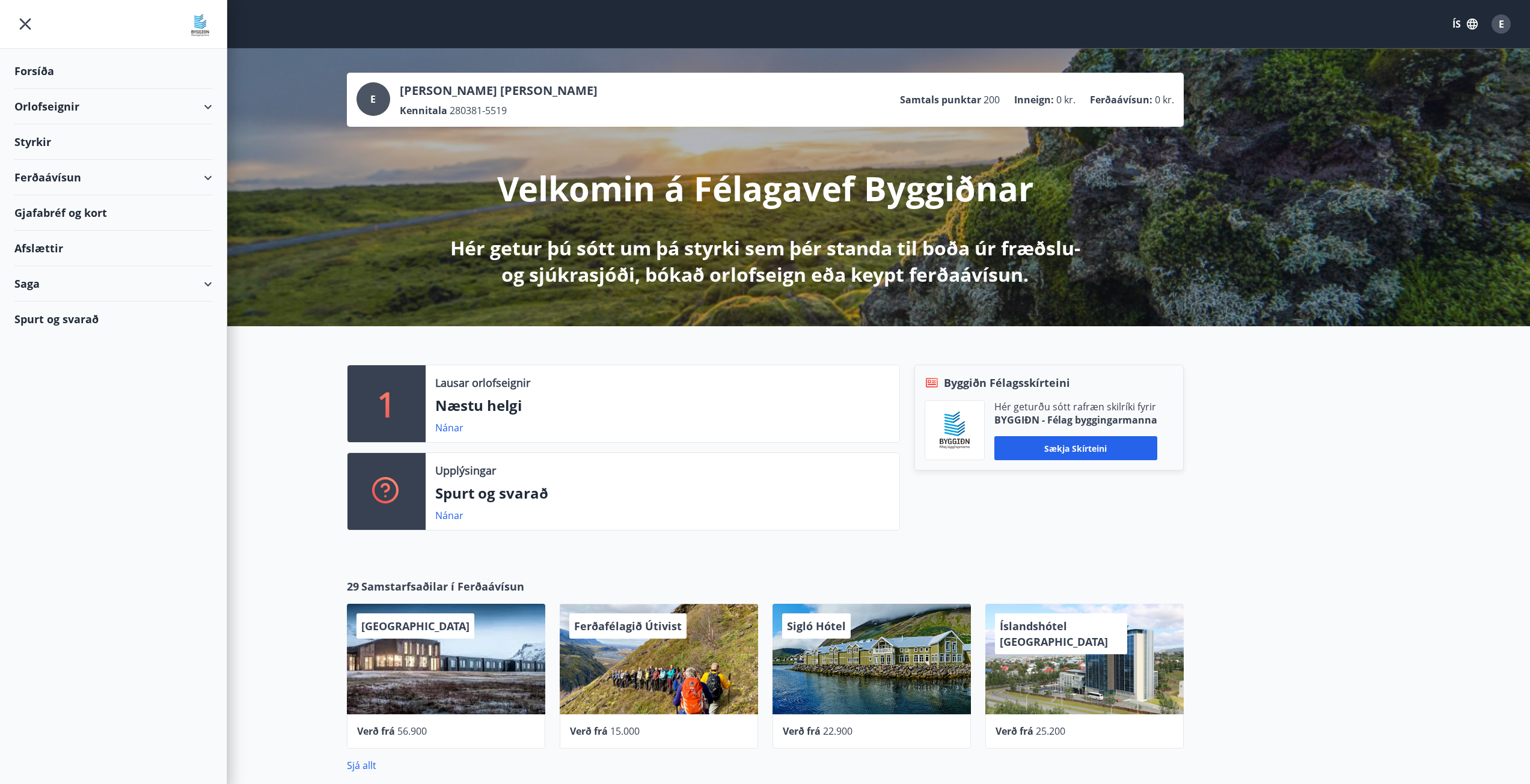
click at [43, 140] on div "Styrkir" at bounding box center [113, 142] width 198 height 36
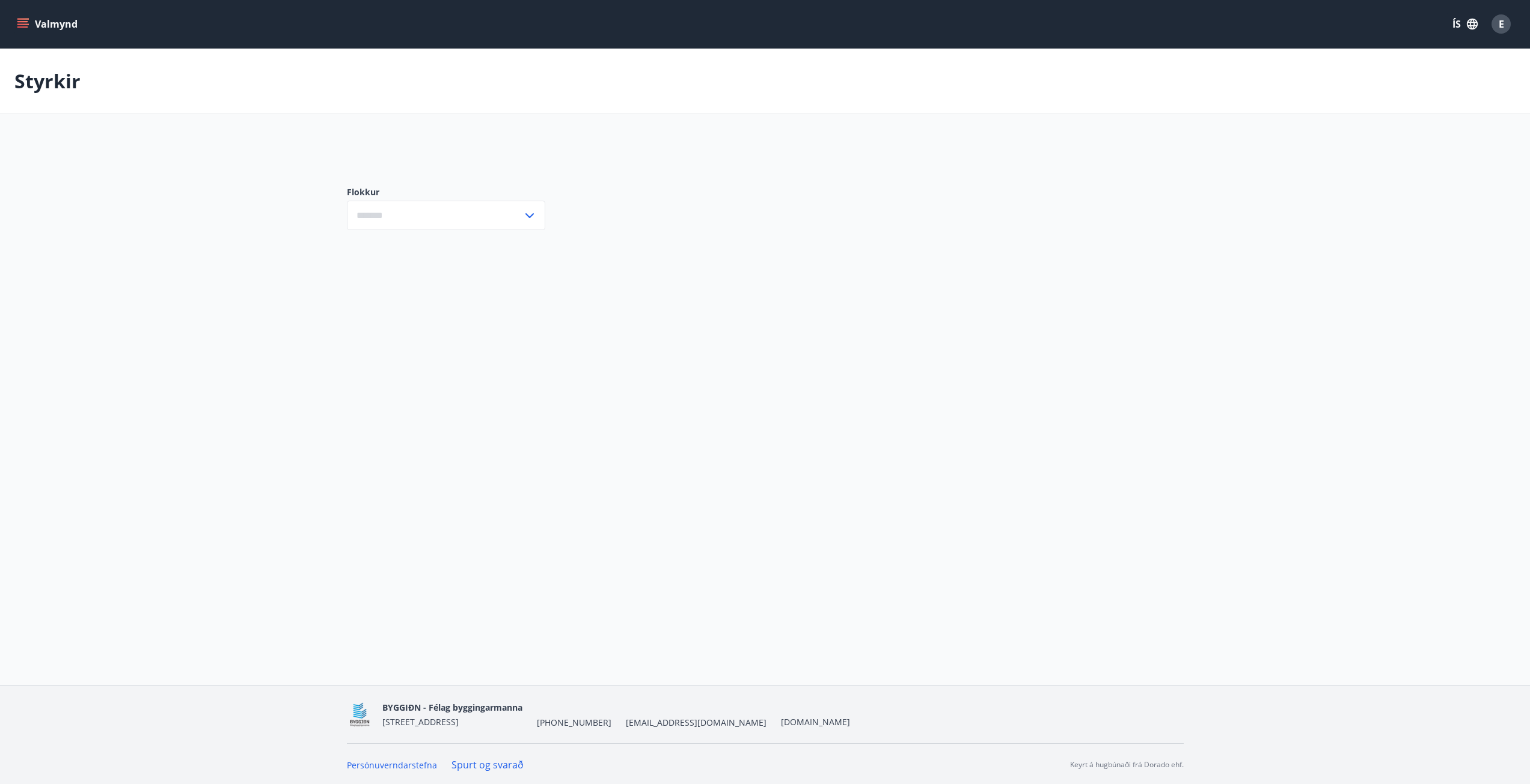
type input "***"
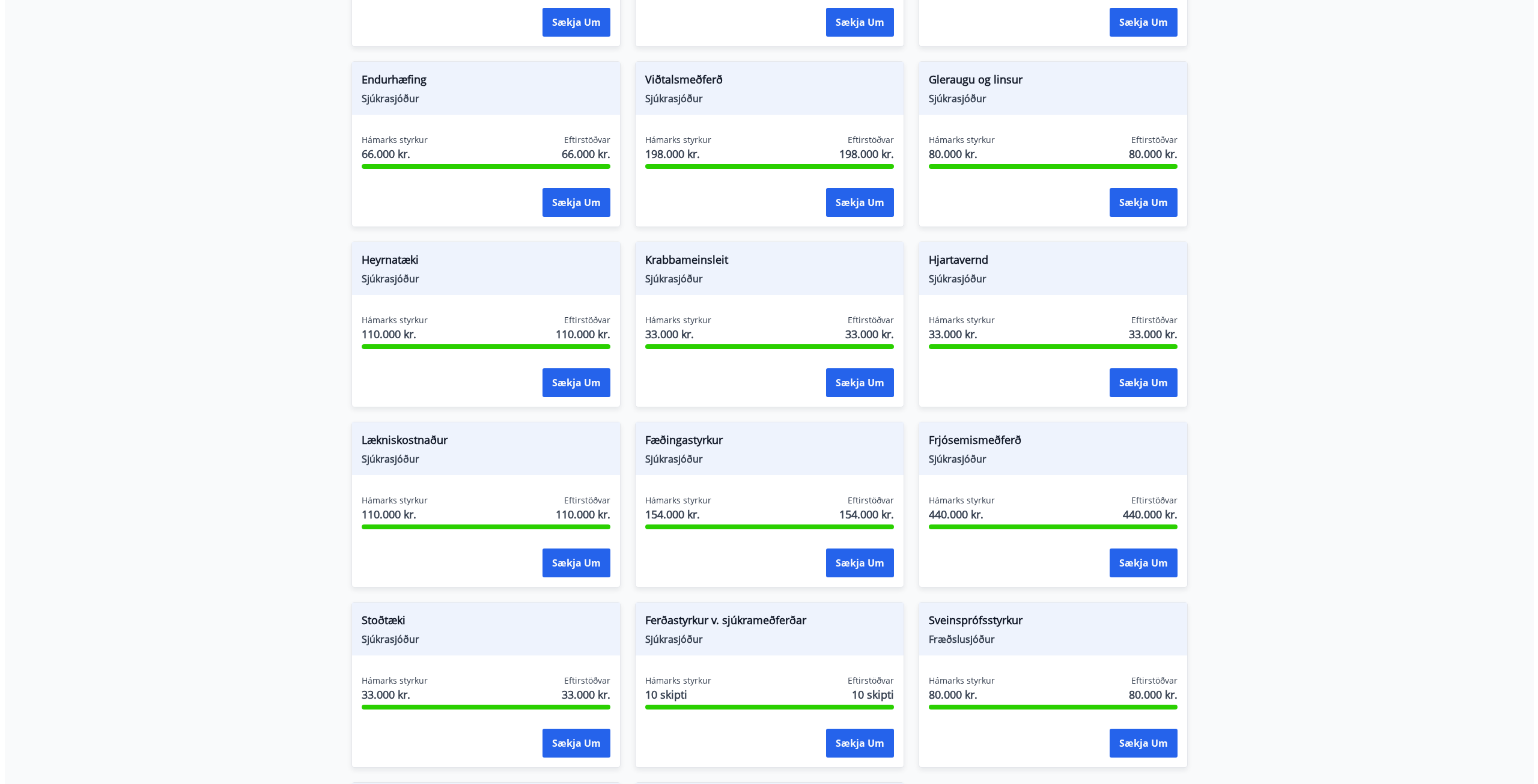
scroll to position [781, 0]
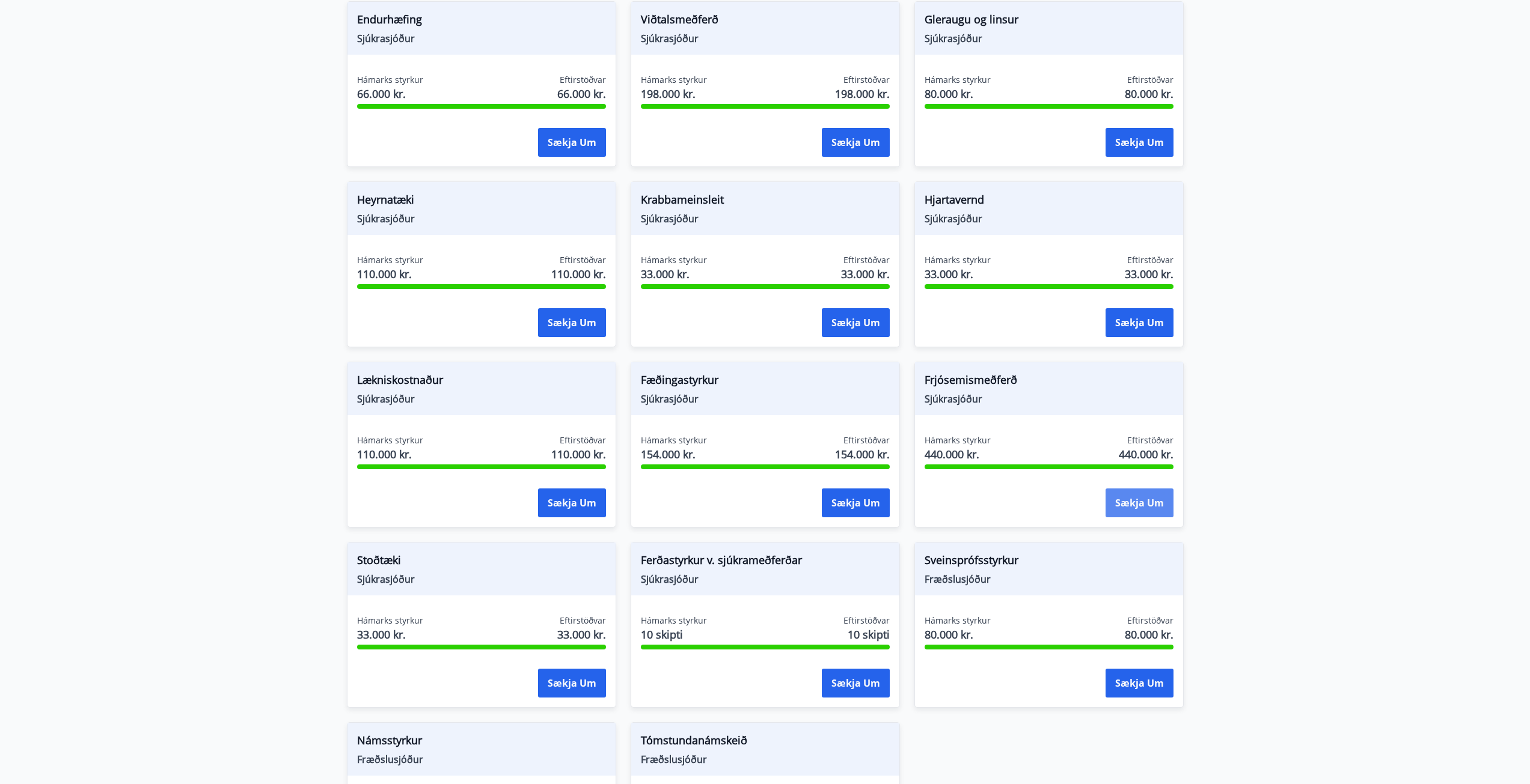
click at [1135, 501] on button "Sækja um" at bounding box center [1139, 502] width 68 height 29
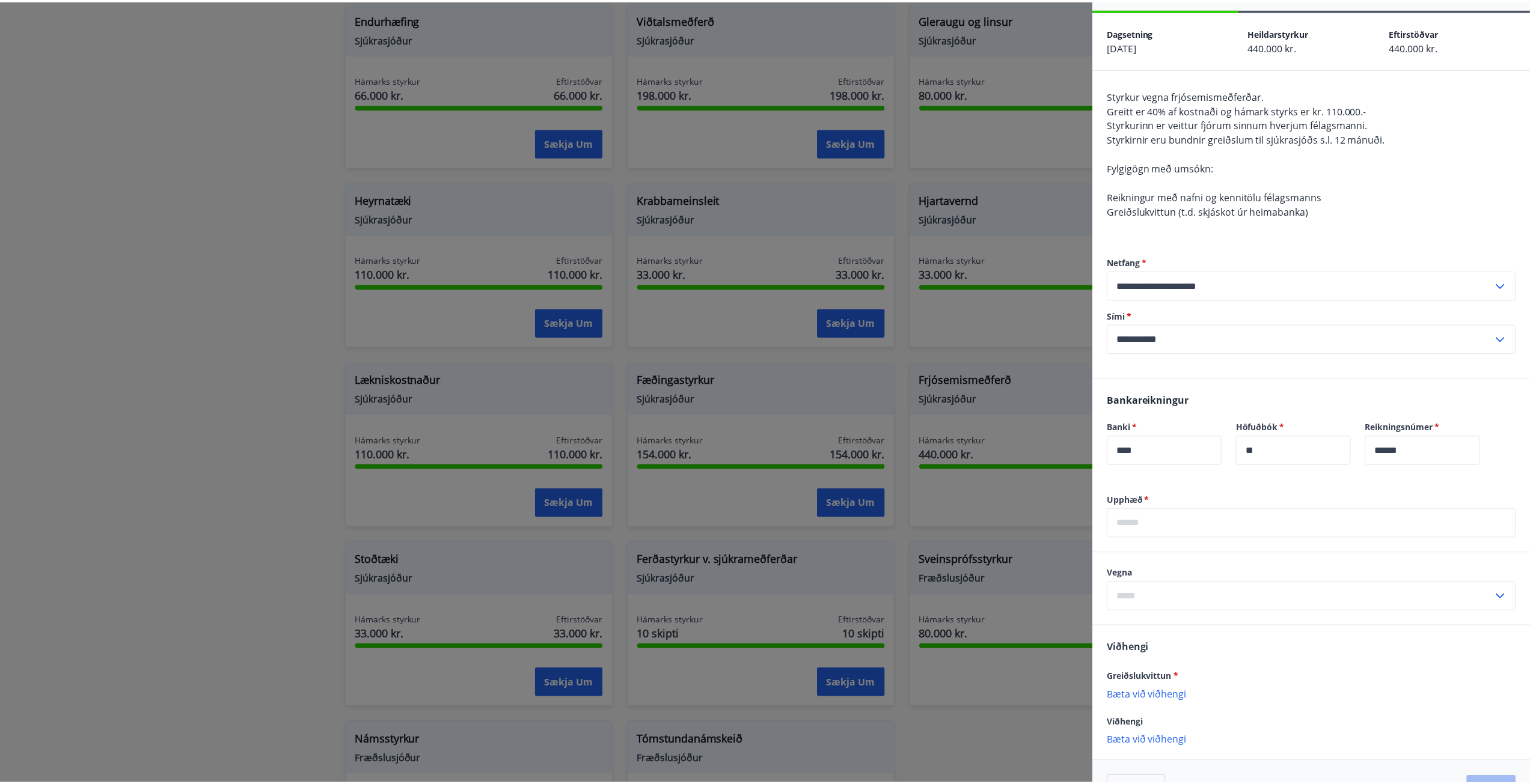
scroll to position [76, 0]
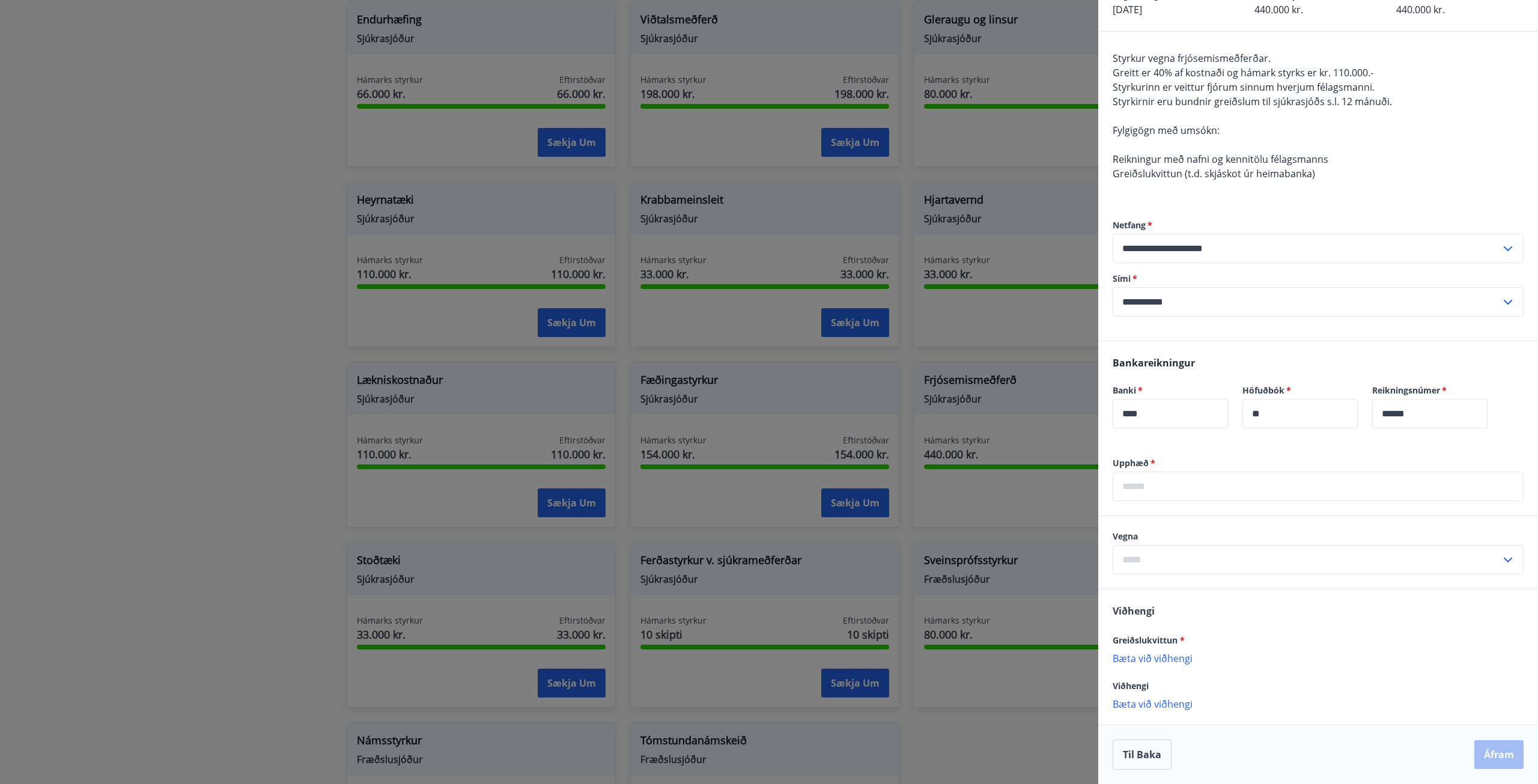
click at [256, 533] on div at bounding box center [769, 392] width 1538 height 784
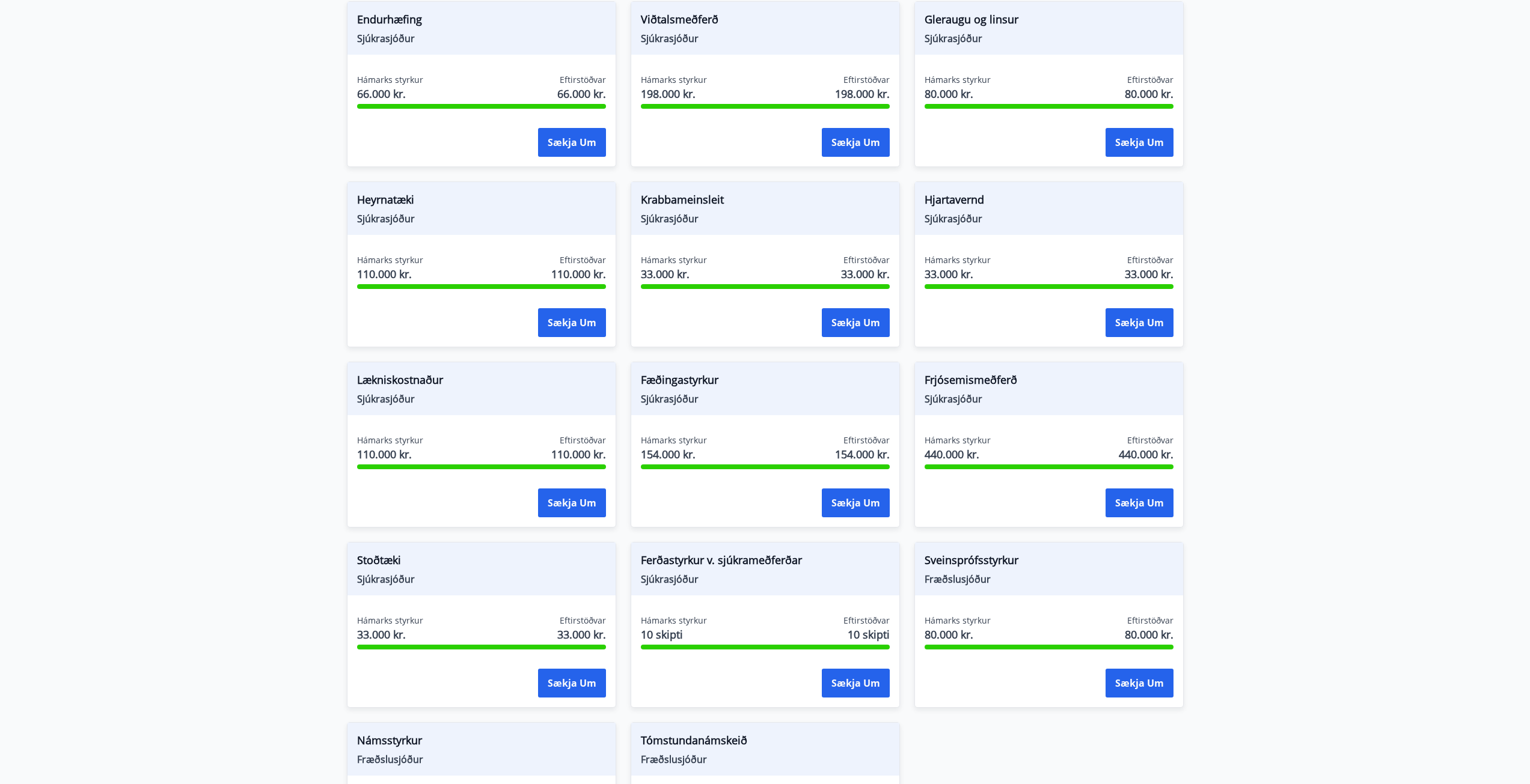
scroll to position [0, 0]
click at [1253, 446] on main "Styrkir Greiðsludagar Almennir styrkir og dánarbætur: Greiddir 10-14 dögum efti…" at bounding box center [765, 85] width 1530 height 1635
click at [1127, 505] on button "Sækja um" at bounding box center [1139, 502] width 68 height 29
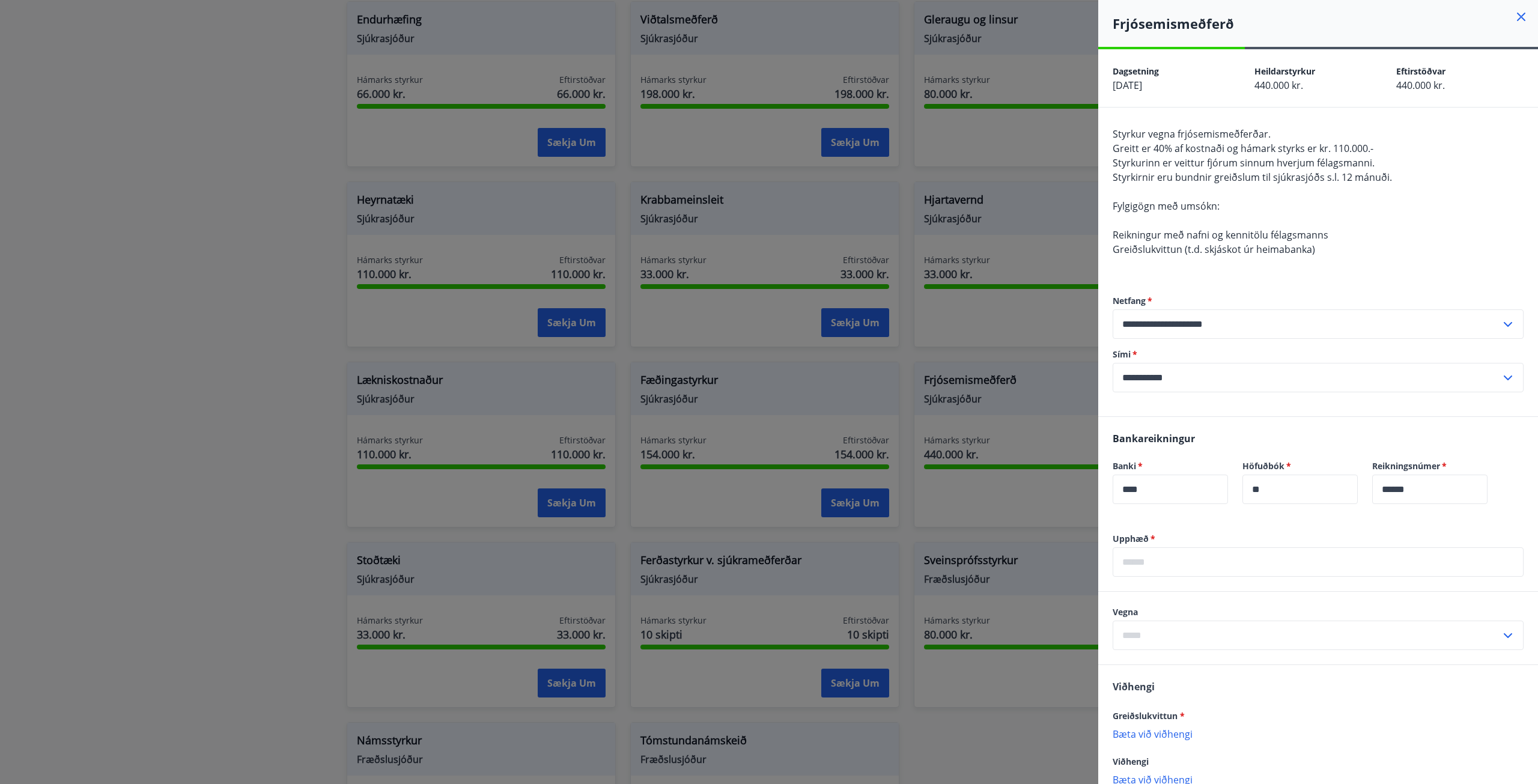
click at [1237, 561] on input "text" at bounding box center [1318, 562] width 411 height 29
click at [1261, 556] on input "text" at bounding box center [1318, 562] width 411 height 29
click at [1267, 555] on input "text" at bounding box center [1318, 562] width 411 height 29
click at [279, 602] on div at bounding box center [769, 392] width 1538 height 784
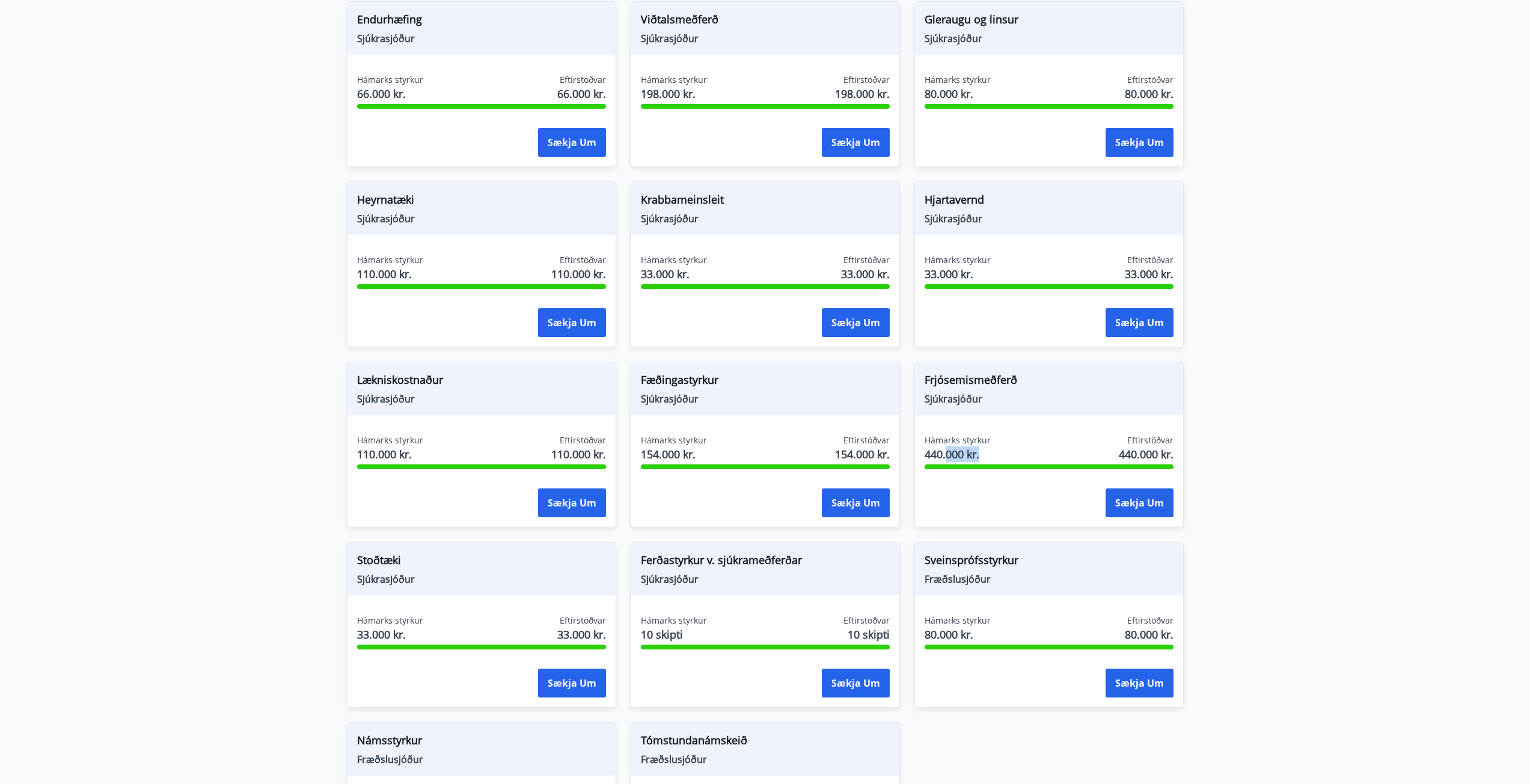
drag, startPoint x: 982, startPoint y: 454, endPoint x: 945, endPoint y: 457, distance: 37.1
click at [945, 457] on span "440.000 kr." at bounding box center [957, 454] width 66 height 15
click at [1046, 420] on div "Frjósemismeðferð Sjúkrasjóður Hámarks styrkur 440.000 kr. Eftirstöðvar 440.000 …" at bounding box center [1049, 444] width 269 height 166
click at [1133, 497] on button "Sækja um" at bounding box center [1139, 502] width 68 height 29
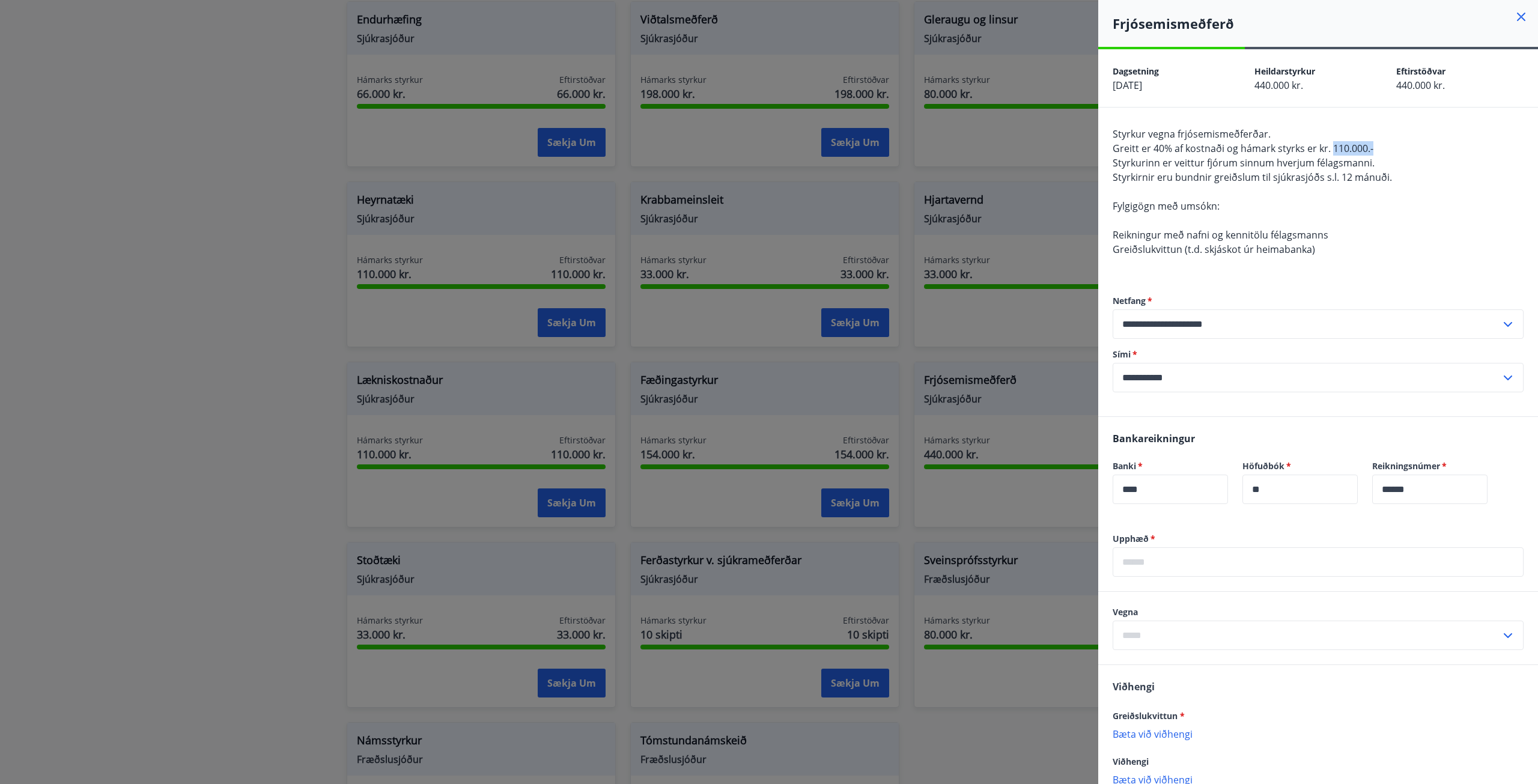
drag, startPoint x: 1381, startPoint y: 146, endPoint x: 1333, endPoint y: 148, distance: 48.0
click at [1333, 148] on div "Styrkur vegna frjósemismeðferðar. Greitt er 40% af kostnaði og hámark styrks er…" at bounding box center [1318, 199] width 411 height 144
click at [1397, 166] on div "Styrkur vegna frjósemismeðferðar. Greitt er 40% af kostnaði og hámark styrks er…" at bounding box center [1318, 199] width 411 height 144
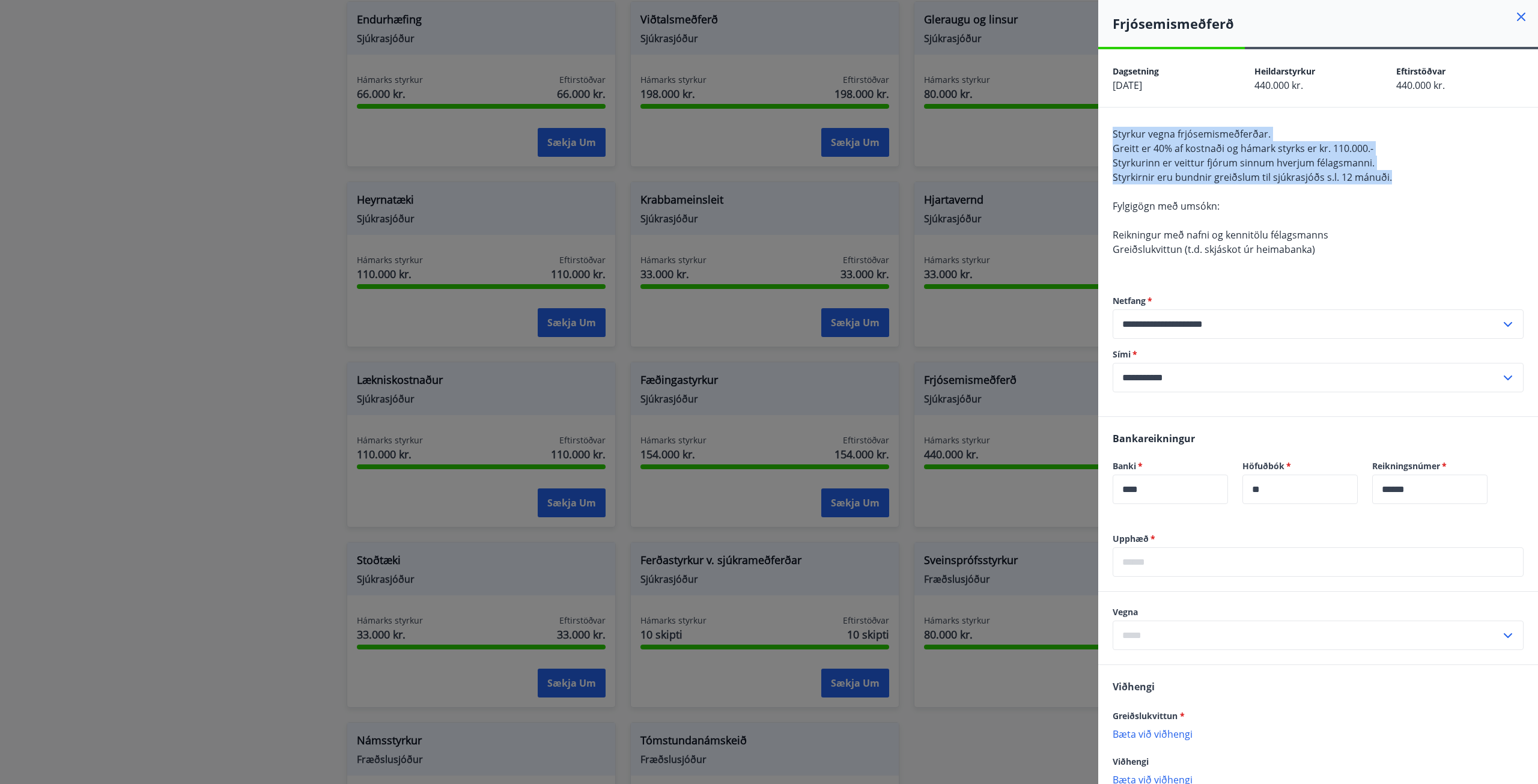
drag, startPoint x: 1400, startPoint y: 179, endPoint x: 1109, endPoint y: 123, distance: 296.3
click at [1111, 123] on div "**********" at bounding box center [1318, 262] width 440 height 309
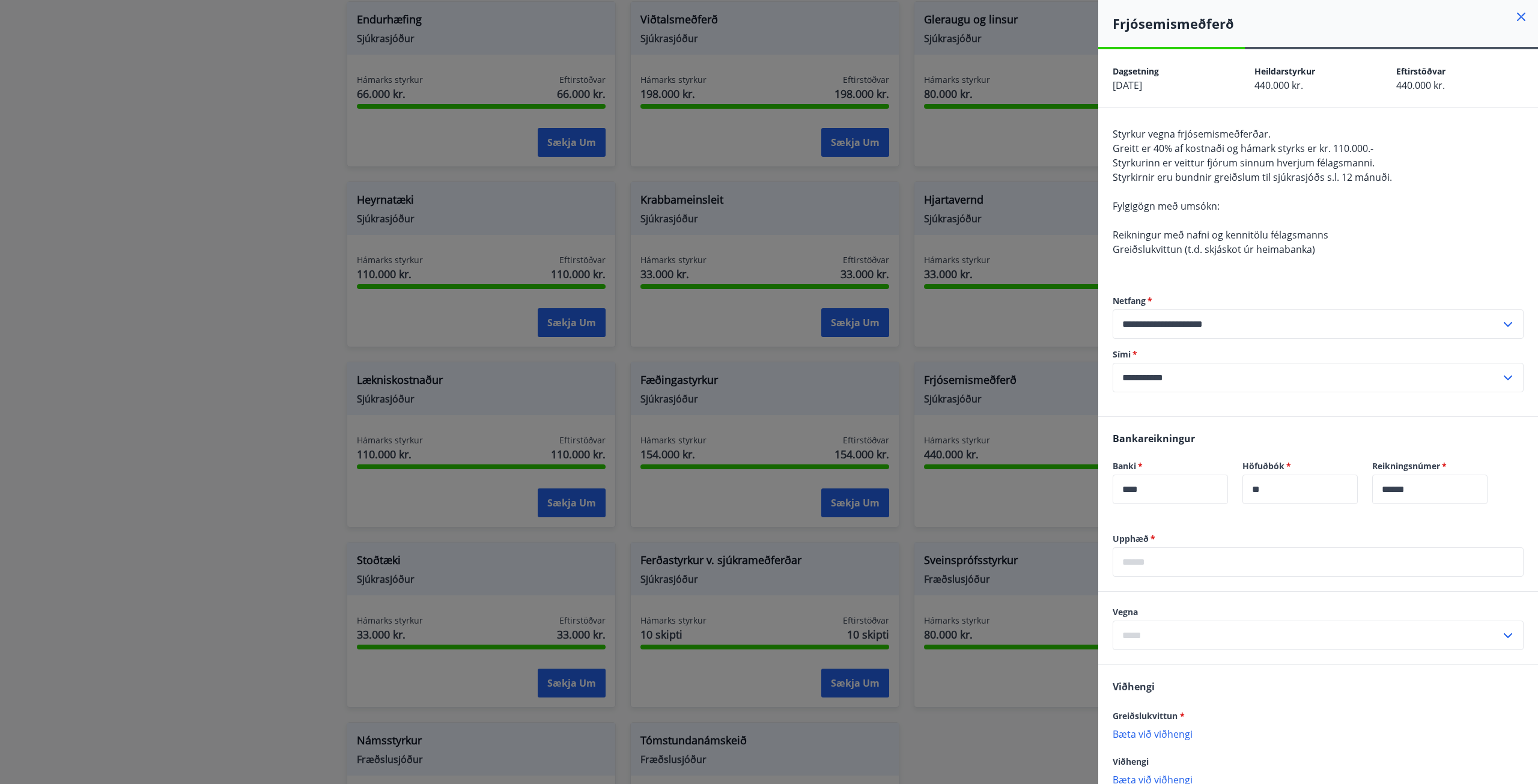
click at [60, 307] on div at bounding box center [769, 392] width 1538 height 784
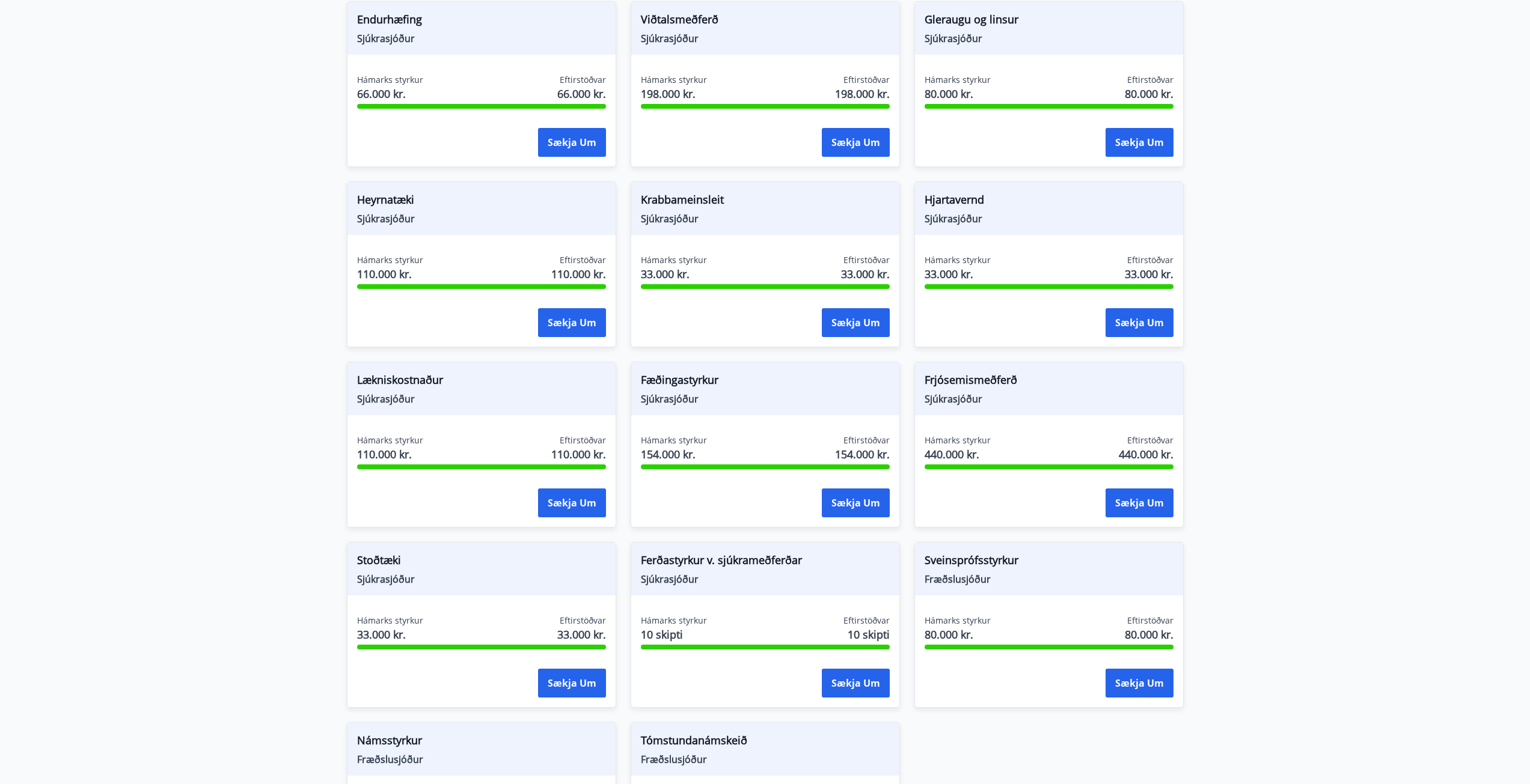
click at [1316, 459] on main "Styrkir Greiðsludagar Almennir styrkir og dánarbætur: Greiddir 10-14 dögum efti…" at bounding box center [765, 85] width 1530 height 1635
click at [1317, 459] on main "Styrkir Greiðsludagar Almennir styrkir og dánarbætur: Greiddir 10-14 dögum efti…" at bounding box center [765, 85] width 1530 height 1635
click at [132, 265] on main "Styrkir Greiðsludagar Almennir styrkir og dánarbætur: Greiddir 10-14 dögum efti…" at bounding box center [765, 85] width 1530 height 1635
